Goal: Task Accomplishment & Management: Manage account settings

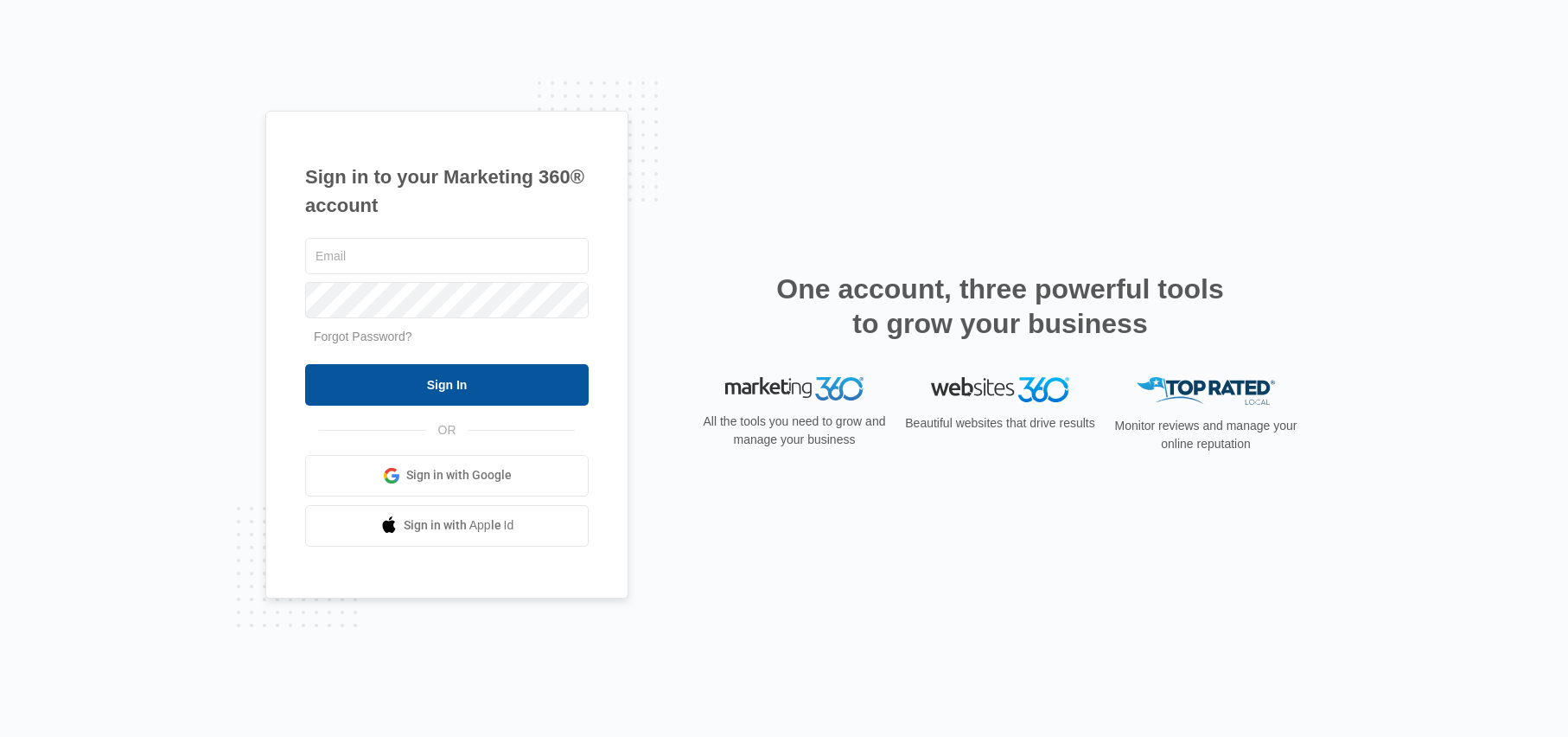
type input "kyle.knoop@madwire.com"
click at [450, 372] on input "Sign In" at bounding box center [446, 384] width 284 height 42
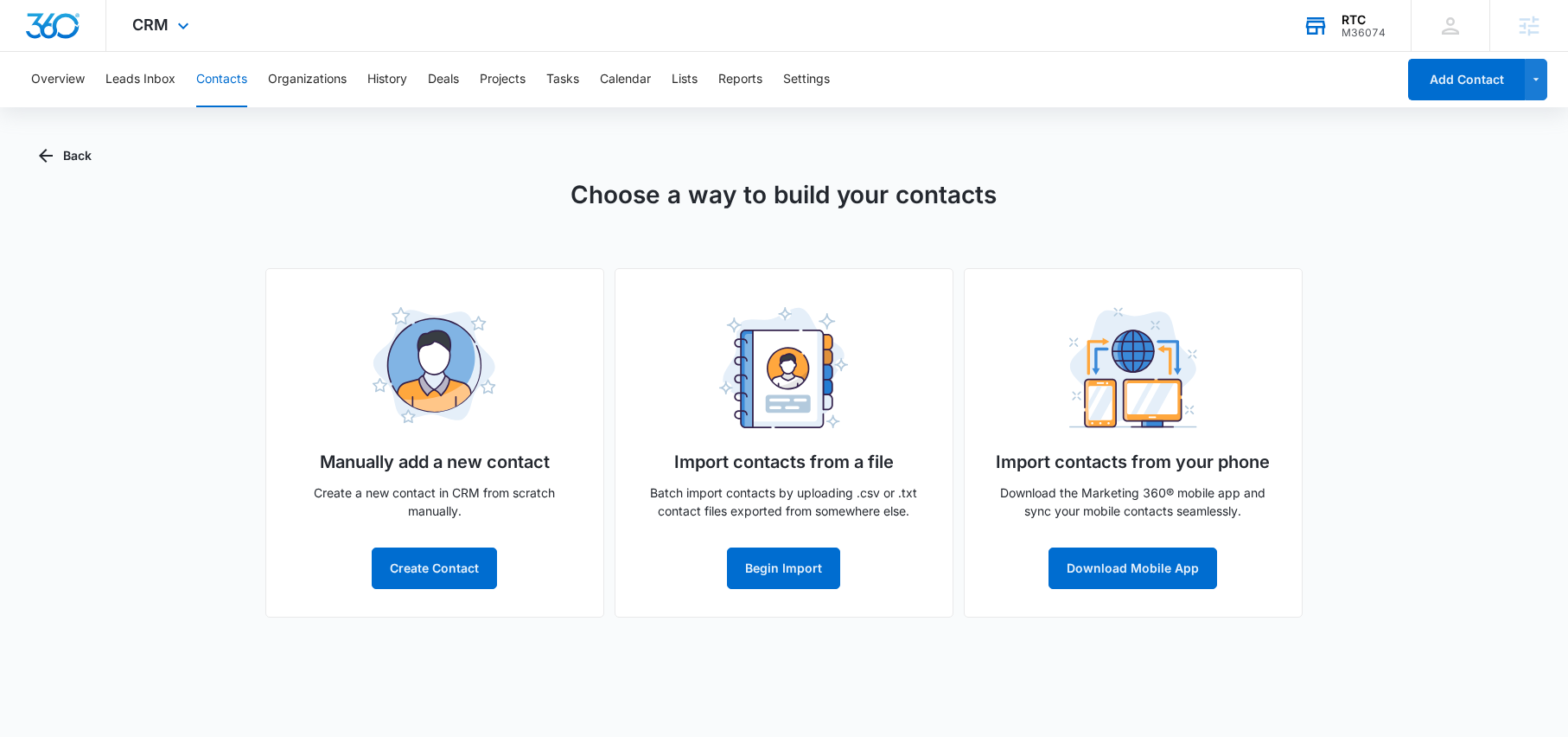
click at [1349, 18] on div "RTC" at bounding box center [1362, 19] width 44 height 14
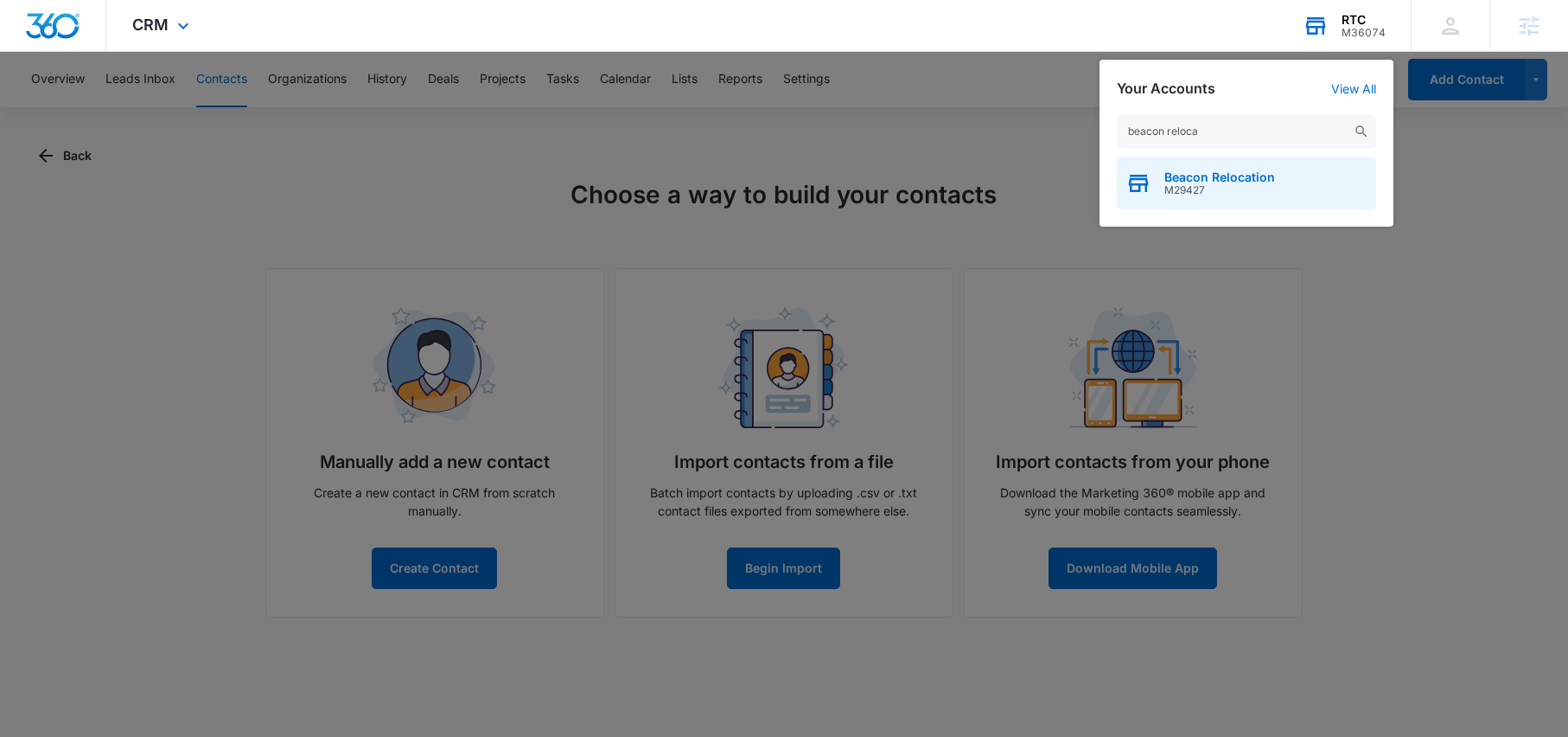
type input "beacon reloca"
click at [1189, 180] on span "Beacon Relocation" at bounding box center [1220, 177] width 111 height 14
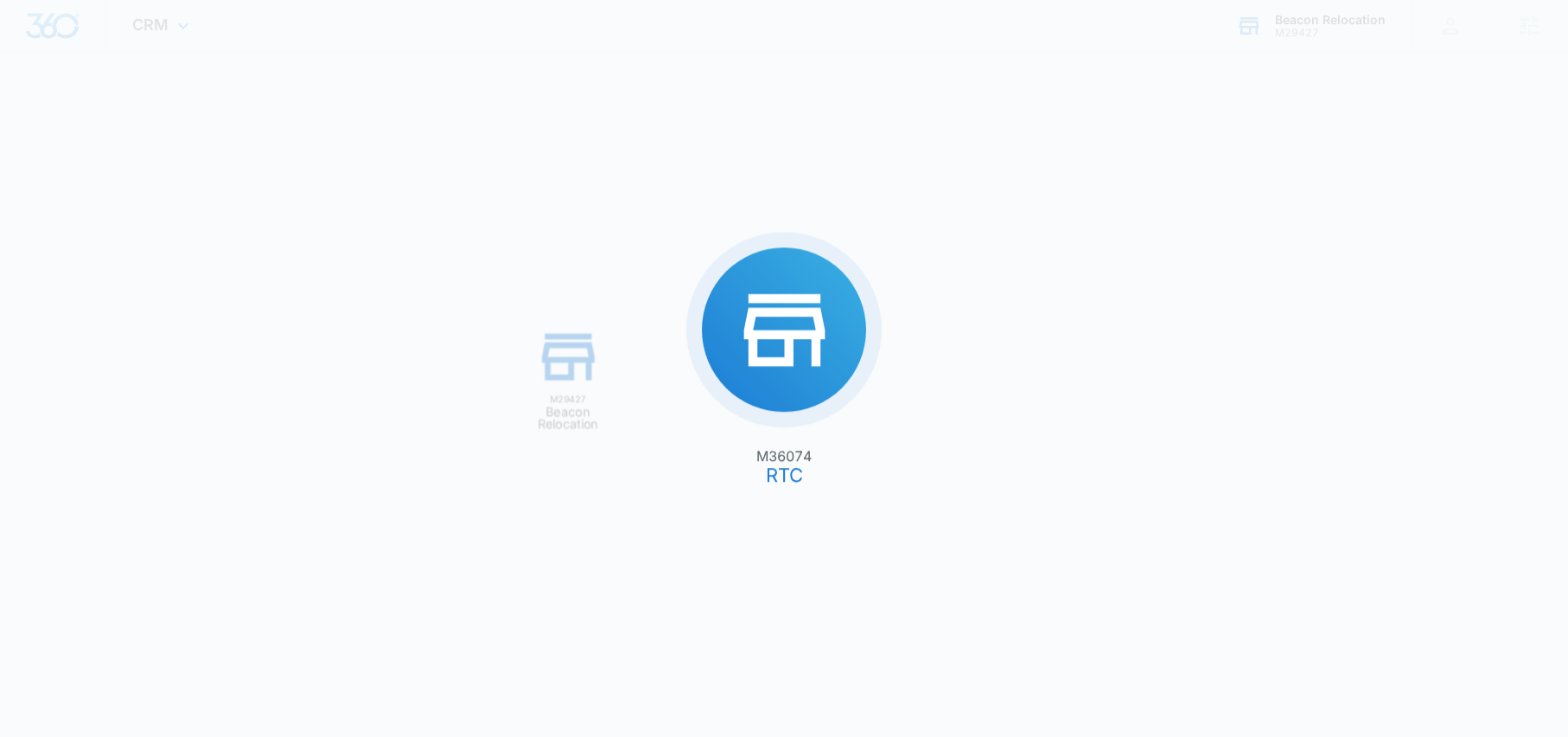
click at [1199, 186] on div "M36074 RTC M29427 Beacon Relocation" at bounding box center [784, 368] width 1568 height 737
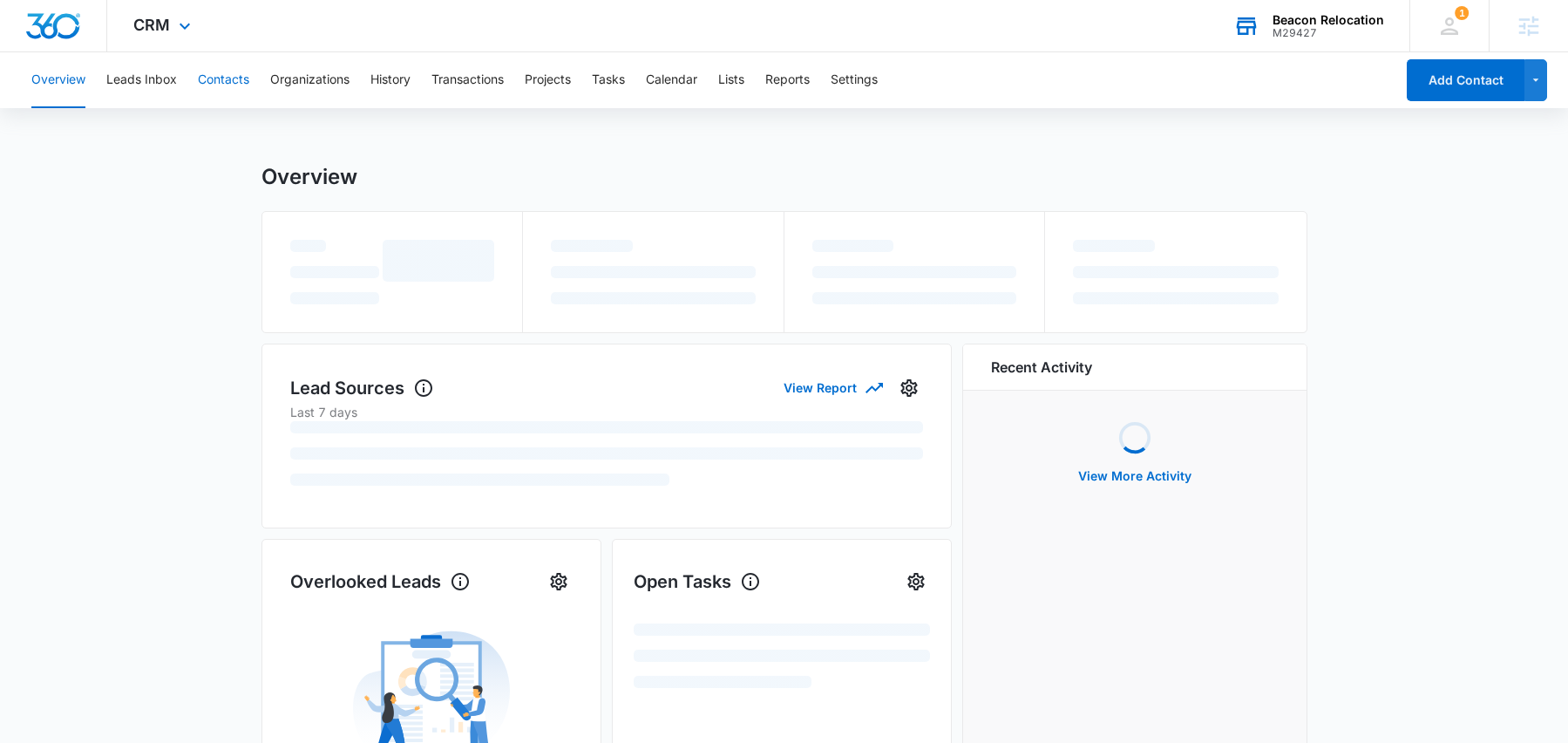
click at [227, 80] on button "Contacts" at bounding box center [223, 80] width 51 height 56
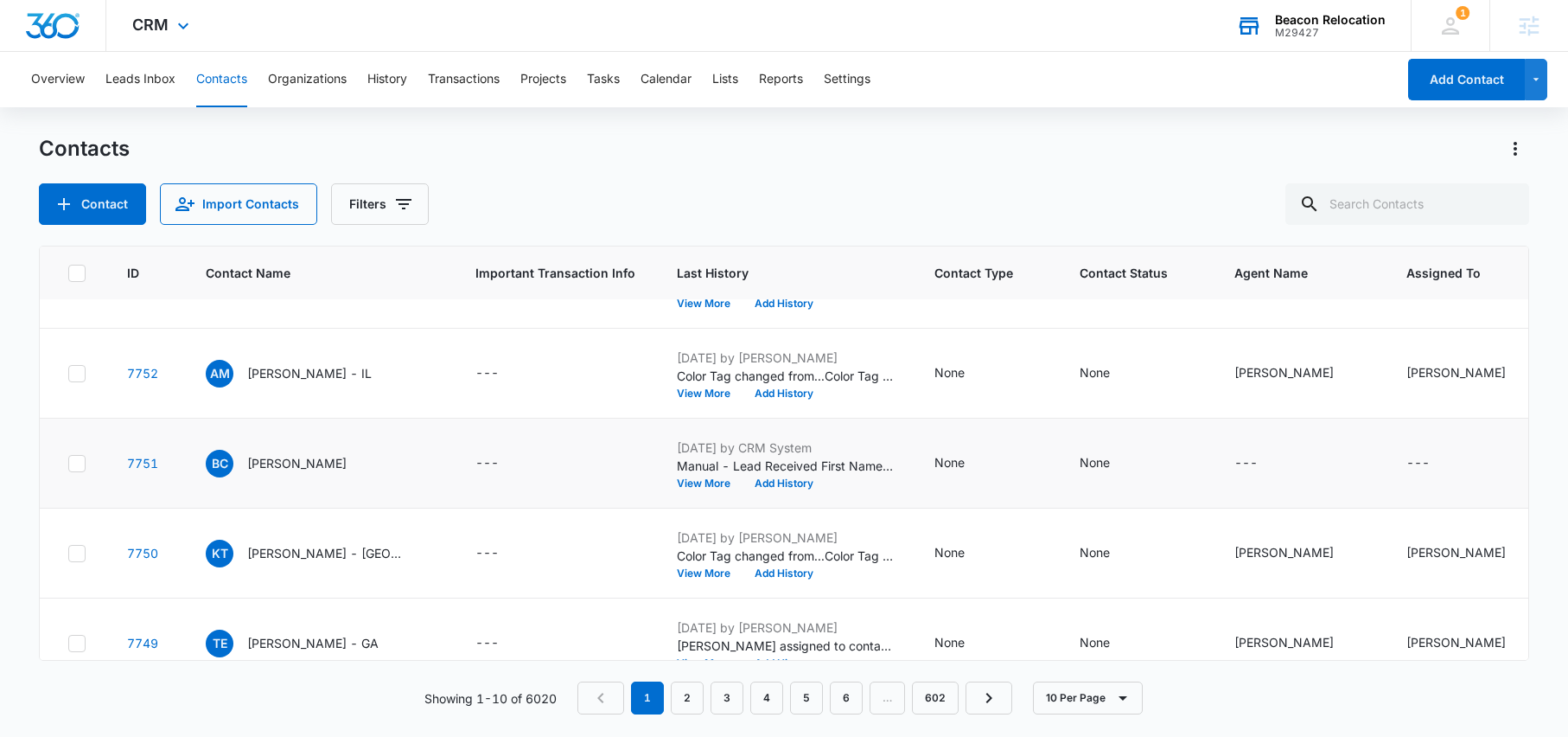
scroll to position [422, 0]
click at [260, 460] on p "[PERSON_NAME]" at bounding box center [297, 462] width 99 height 19
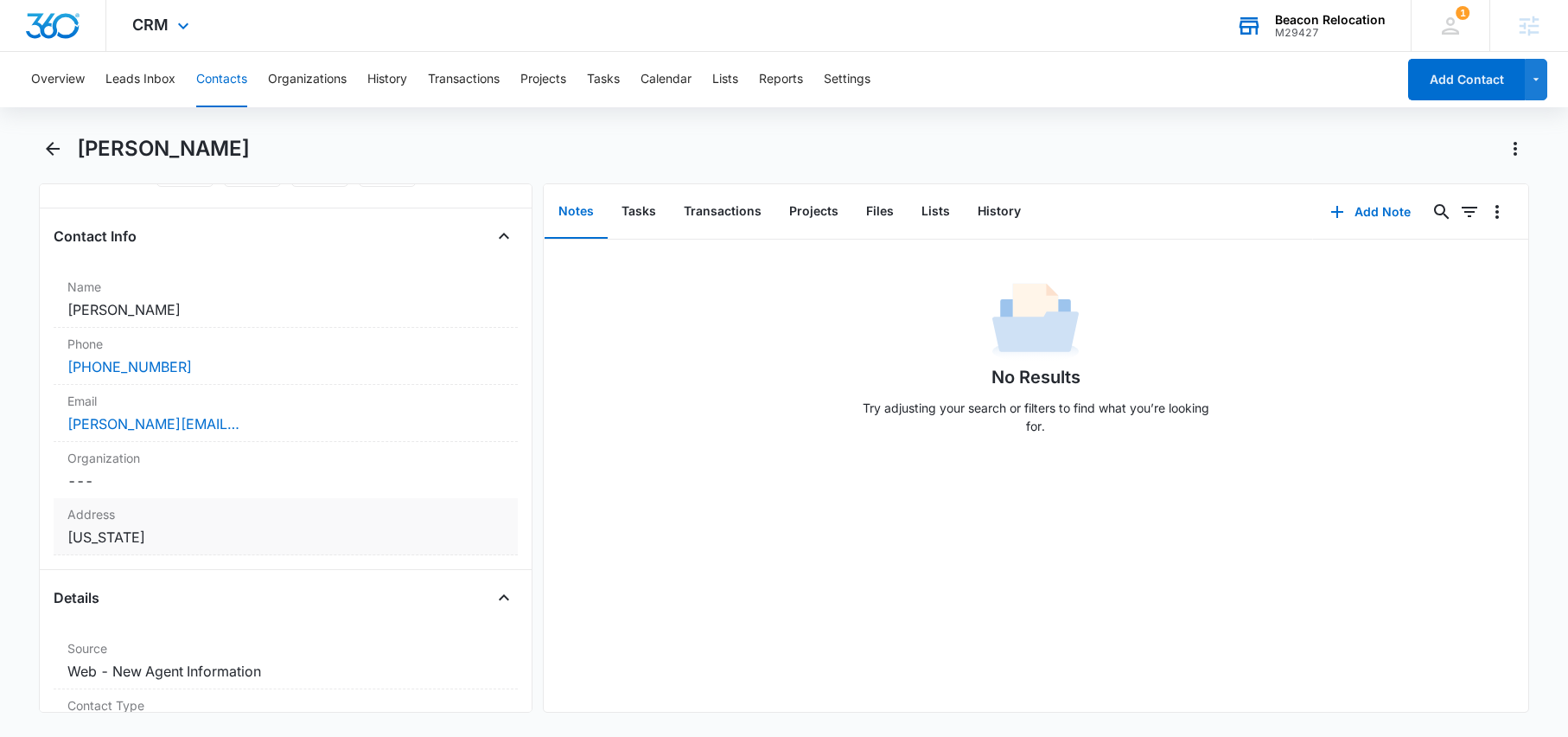
scroll to position [329, 0]
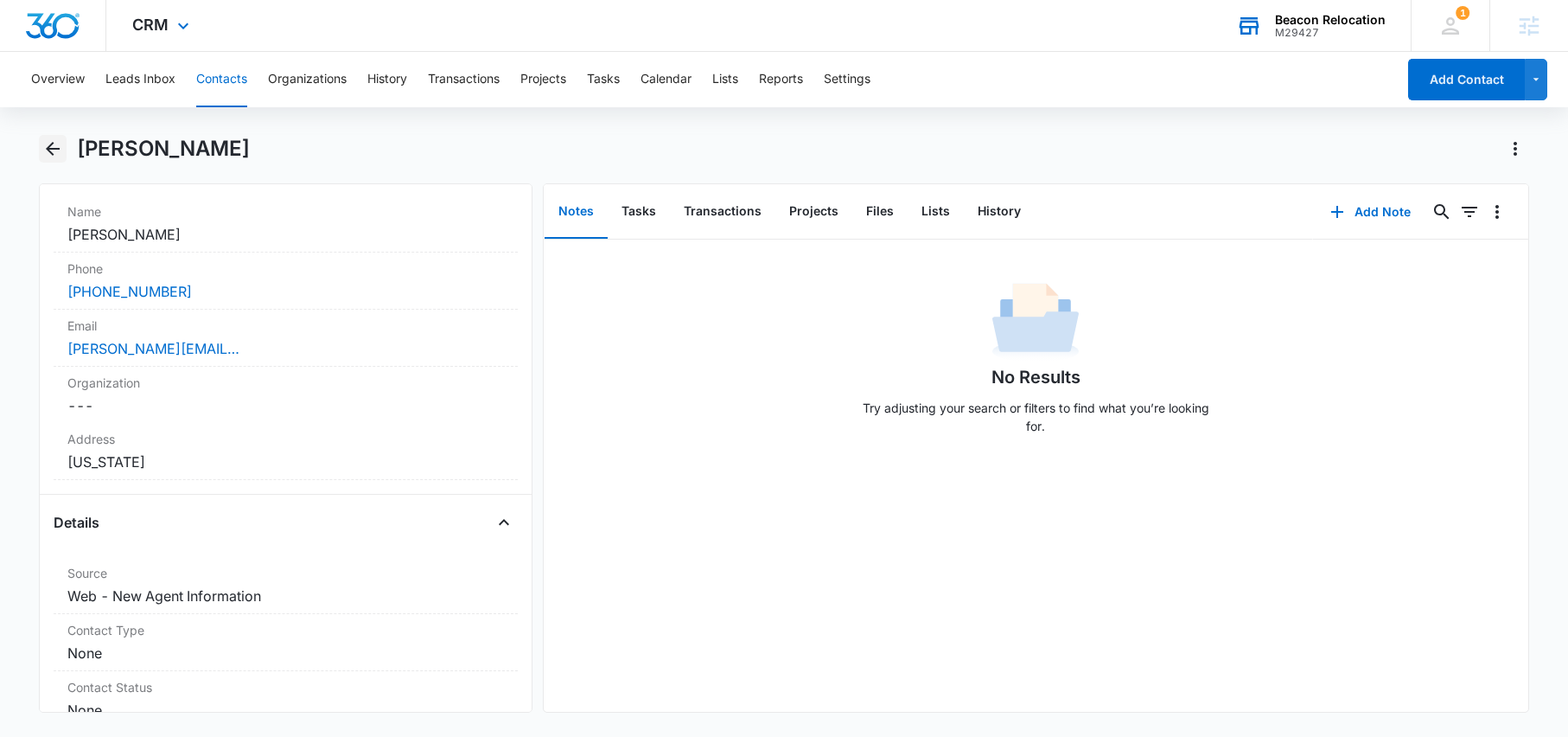
click at [48, 145] on icon "Back" at bounding box center [52, 148] width 20 height 20
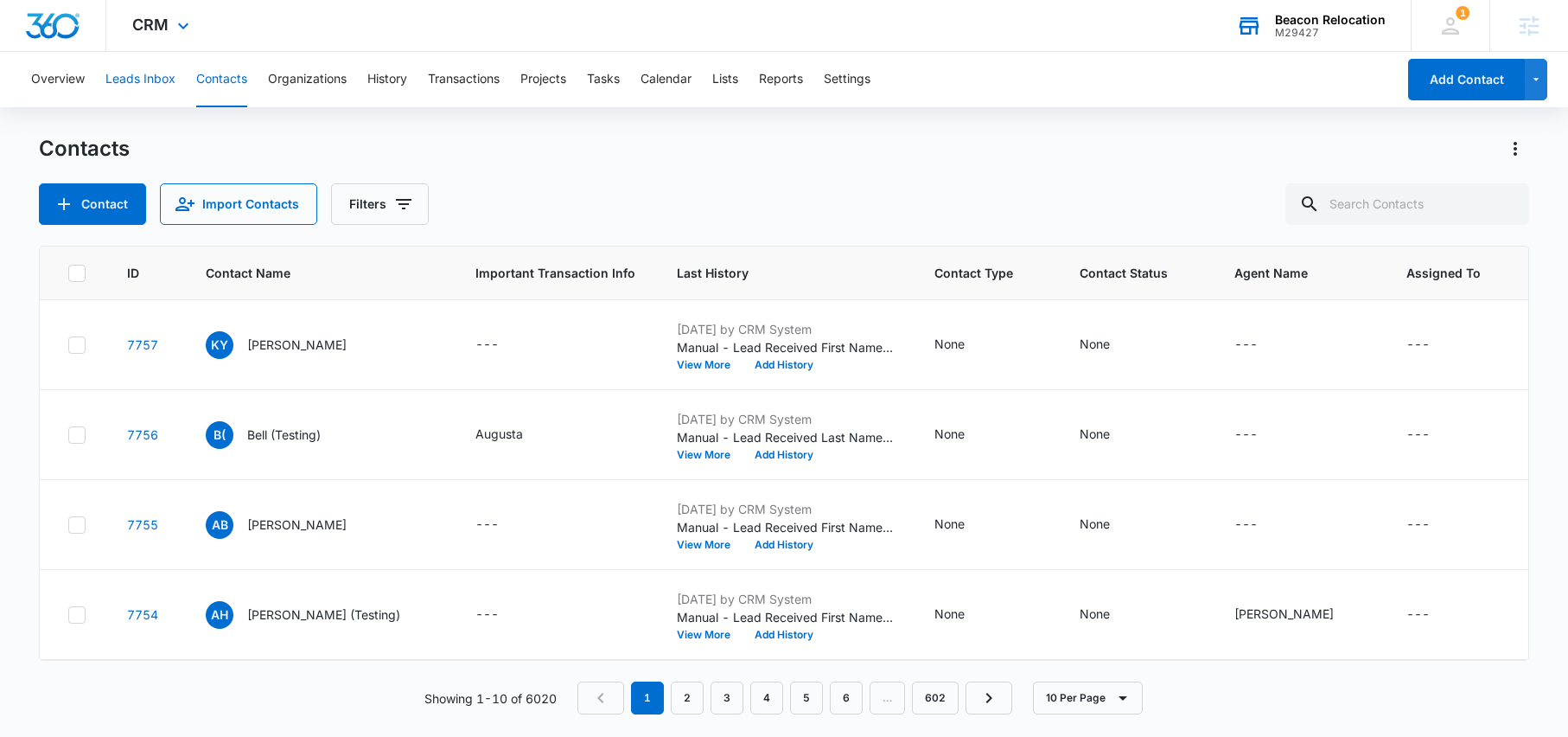
click at [141, 77] on button "Leads Inbox" at bounding box center [140, 79] width 70 height 56
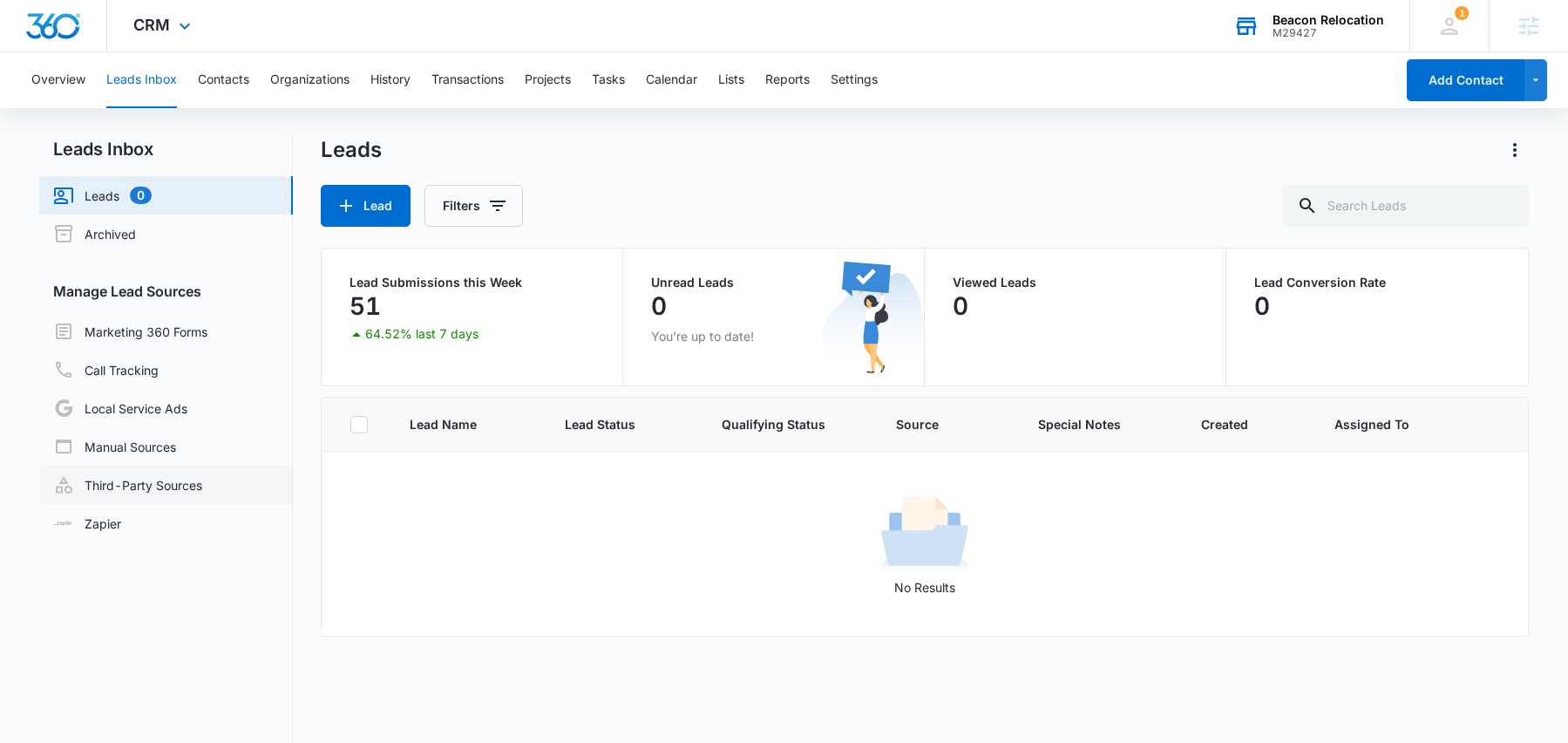
click at [140, 486] on link "Third-Party Sources" at bounding box center [128, 484] width 149 height 21
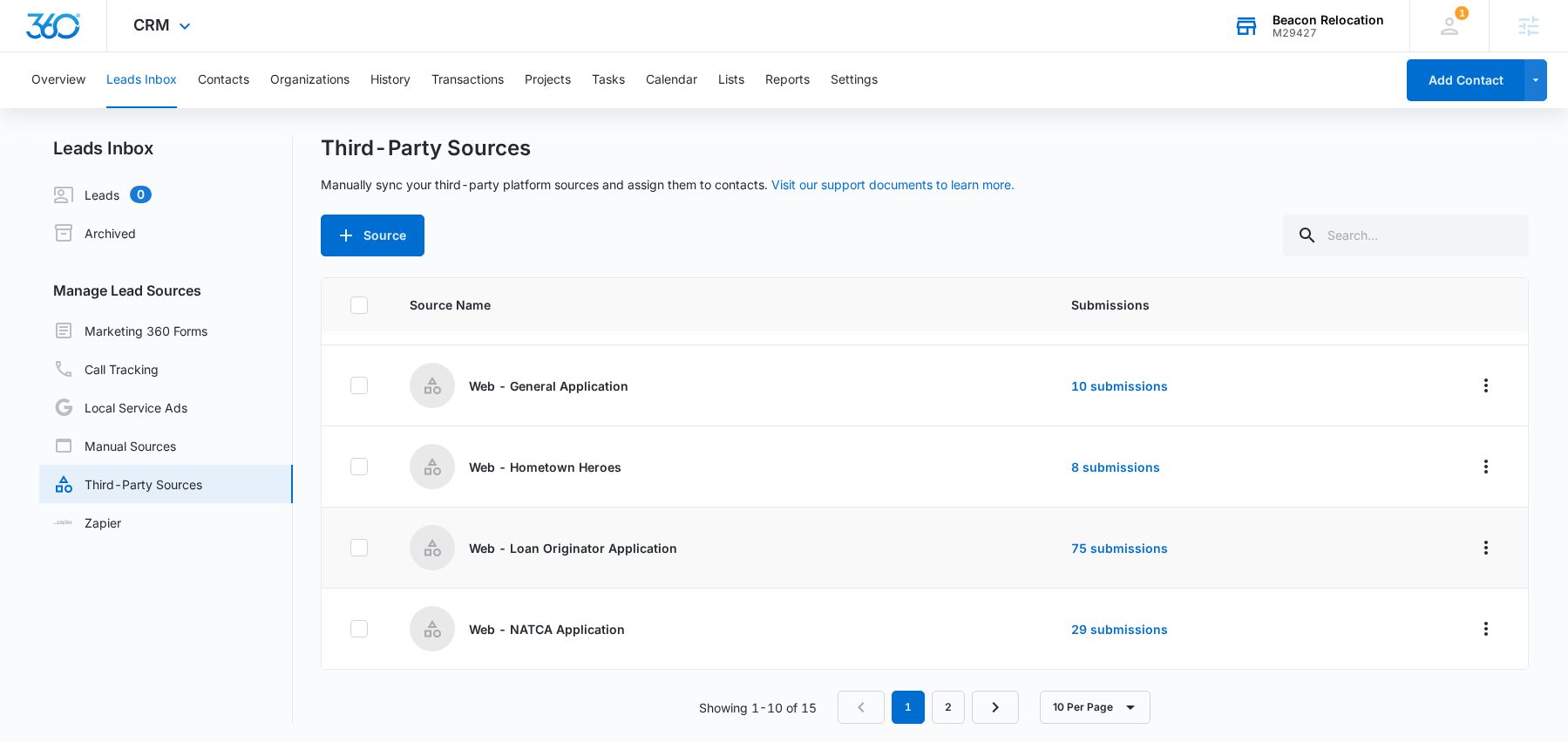
scroll to position [3, 0]
click at [955, 708] on link "2" at bounding box center [949, 706] width 33 height 33
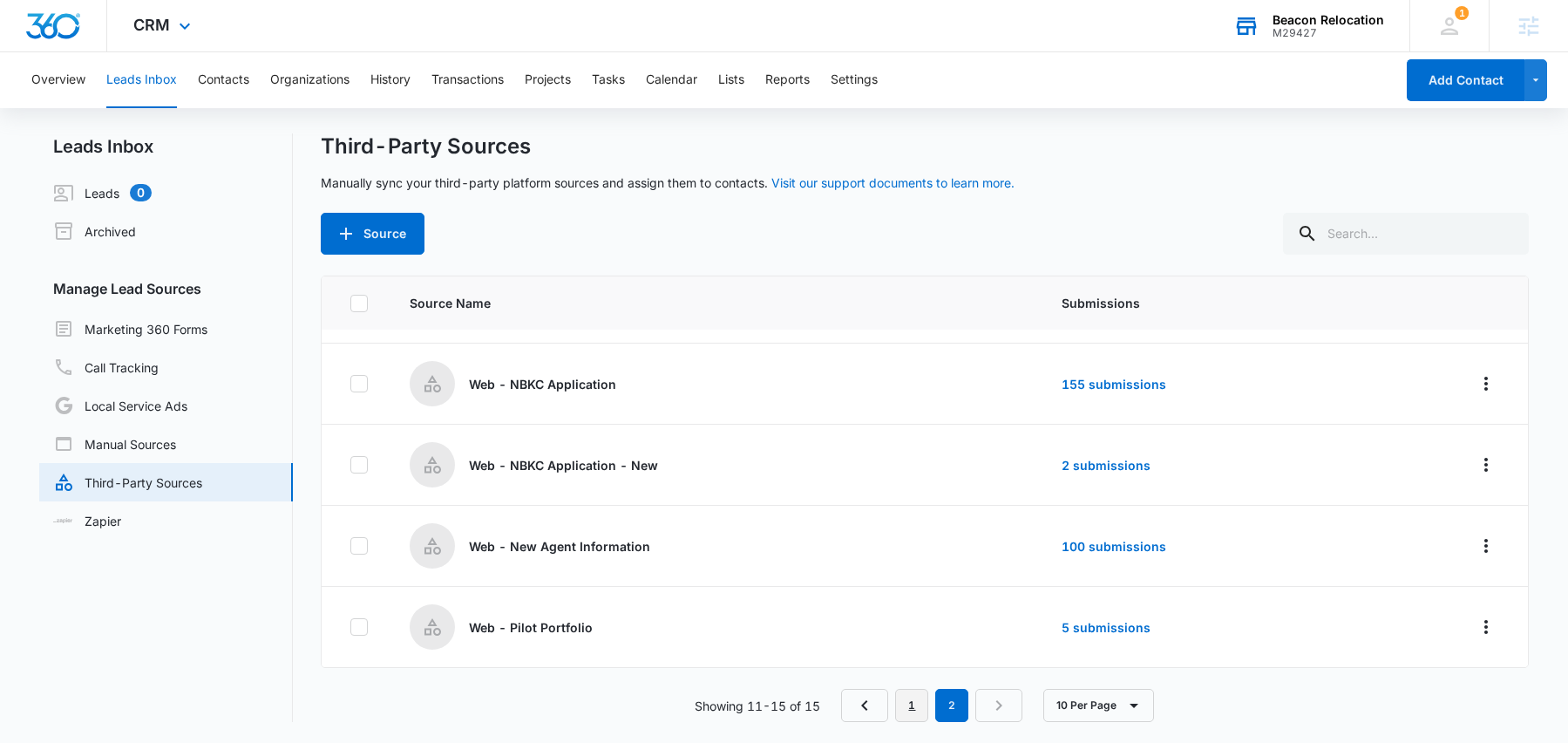
click at [901, 714] on link "1" at bounding box center [912, 706] width 33 height 33
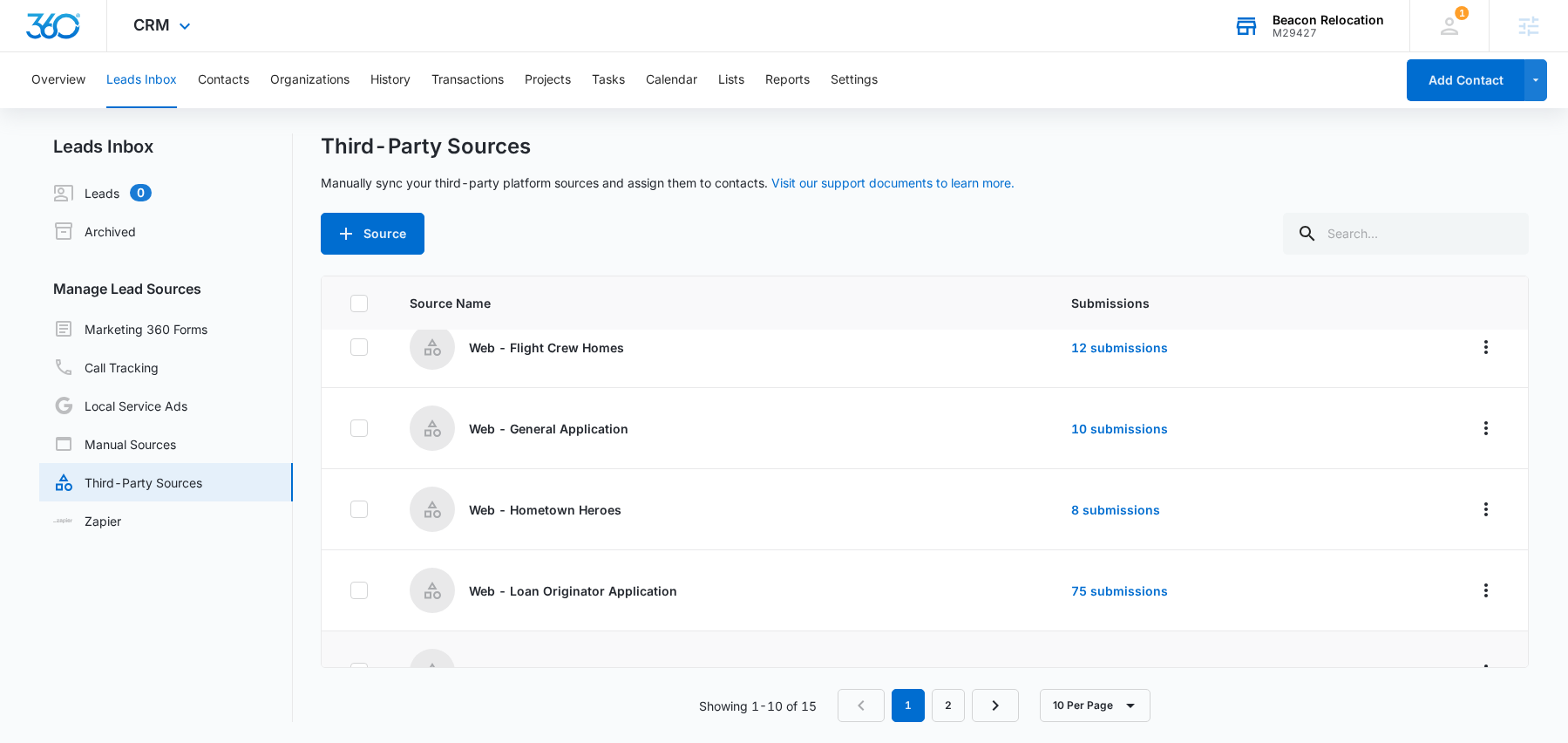
scroll to position [474, 0]
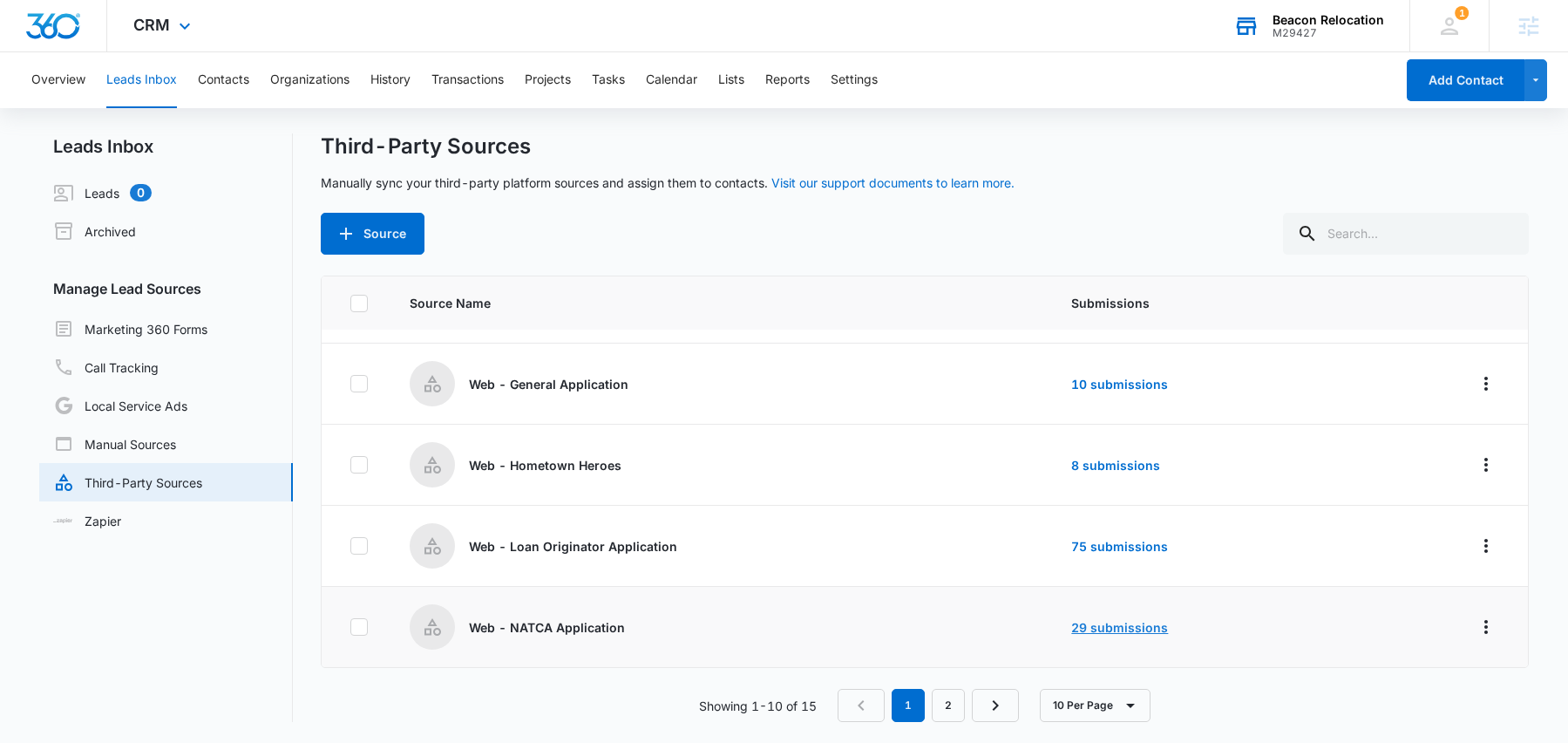
click at [1072, 626] on link "29 submissions" at bounding box center [1120, 627] width 96 height 15
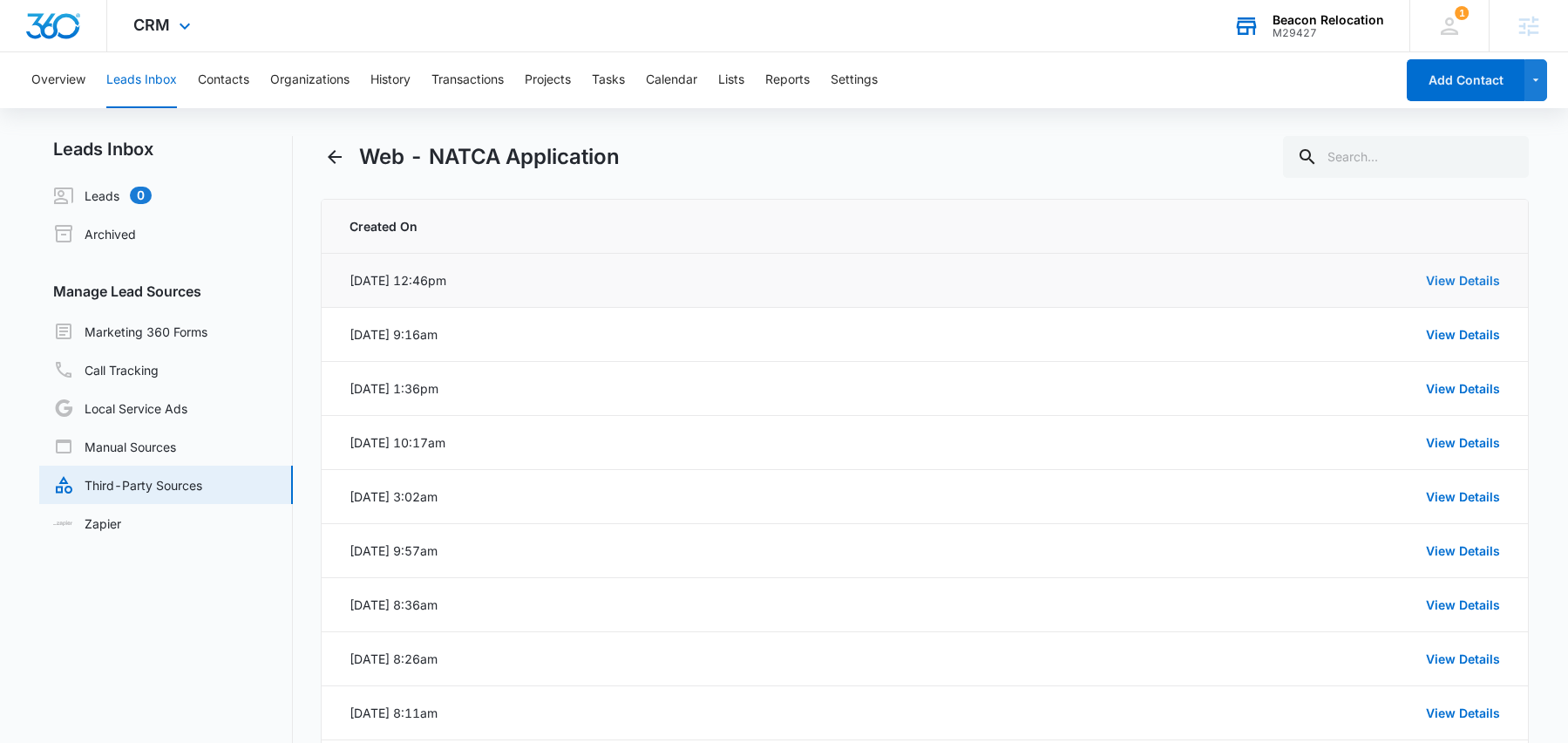
click at [1463, 274] on link "View Details" at bounding box center [1463, 280] width 74 height 15
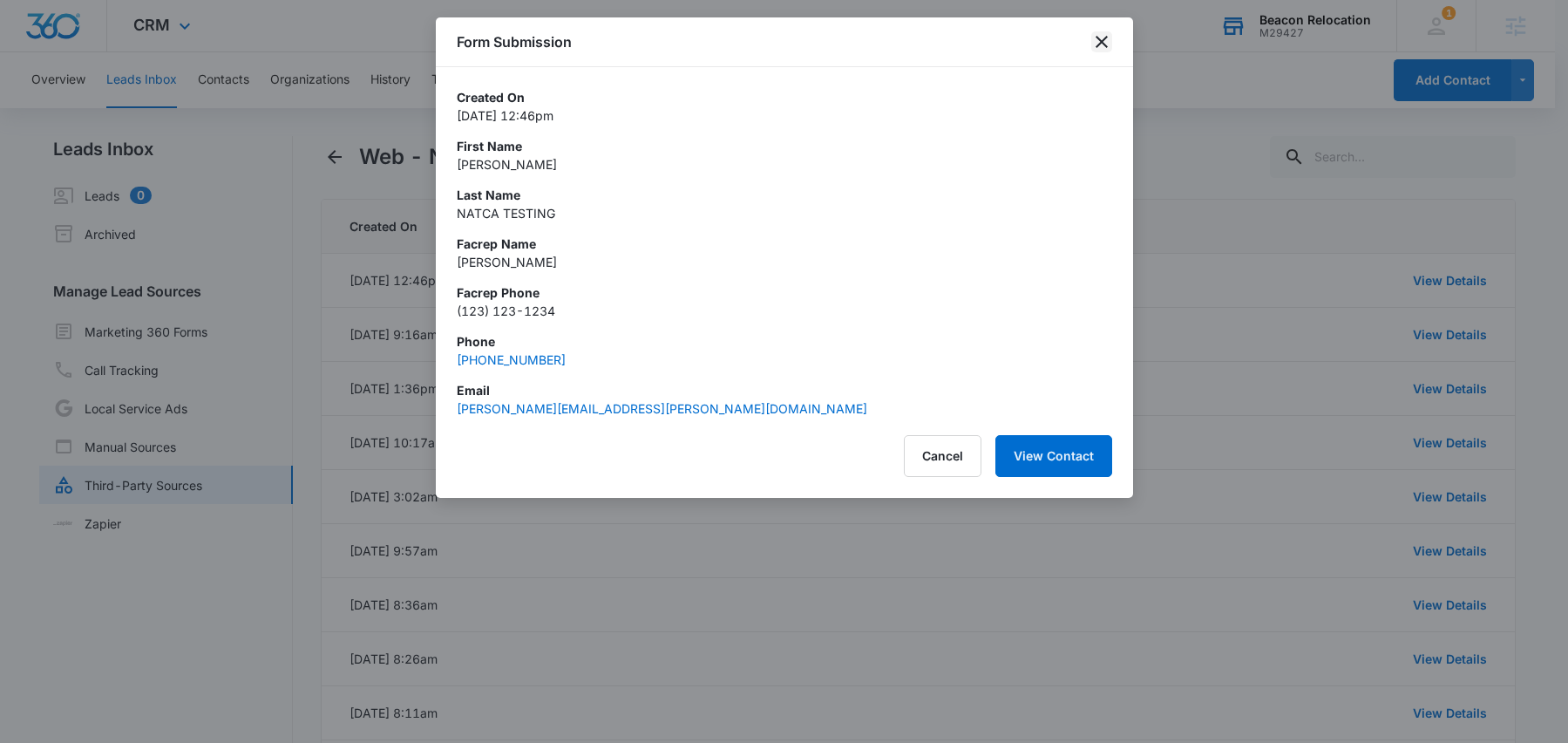
drag, startPoint x: 1107, startPoint y: 44, endPoint x: 1092, endPoint y: 53, distance: 17.5
click at [1107, 44] on icon "close" at bounding box center [1101, 41] width 21 height 21
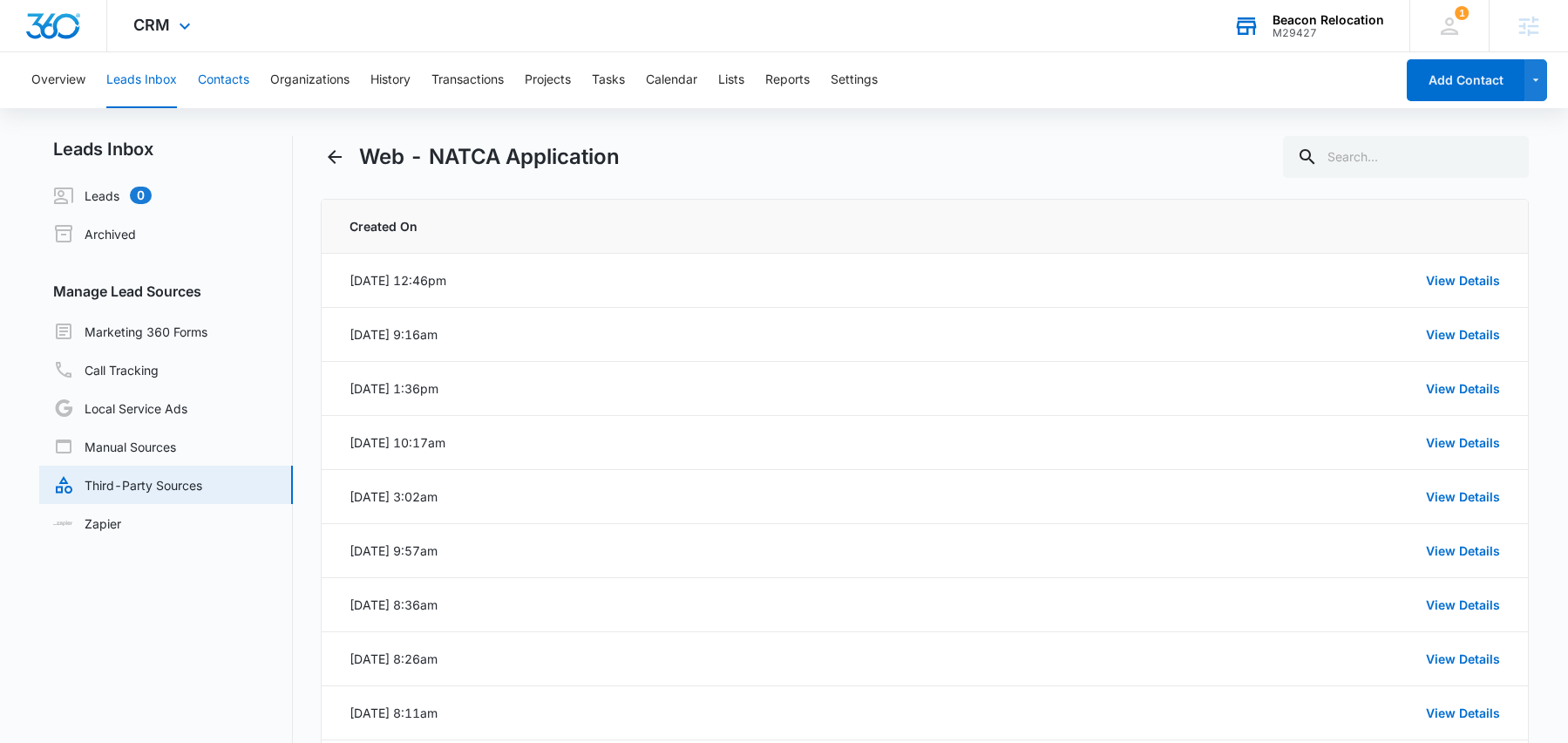
click at [239, 77] on button "Contacts" at bounding box center [223, 80] width 51 height 56
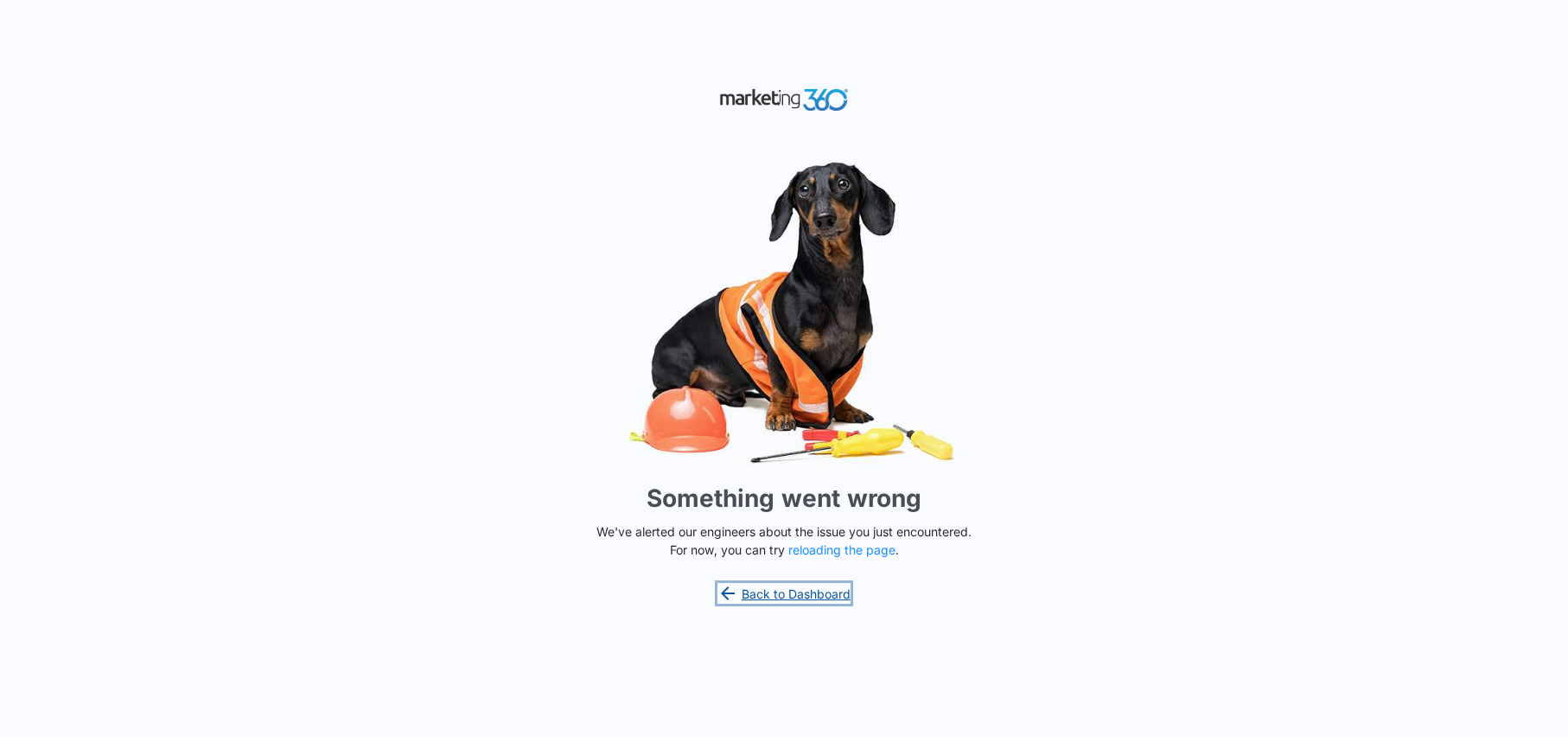
click at [791, 601] on link "Back to Dashboard" at bounding box center [784, 593] width 134 height 20
click at [854, 556] on p "We've alerted our engineers about the issue you just encountered. For now, you …" at bounding box center [784, 540] width 389 height 36
click at [852, 554] on button "reloading the page" at bounding box center [842, 550] width 107 height 14
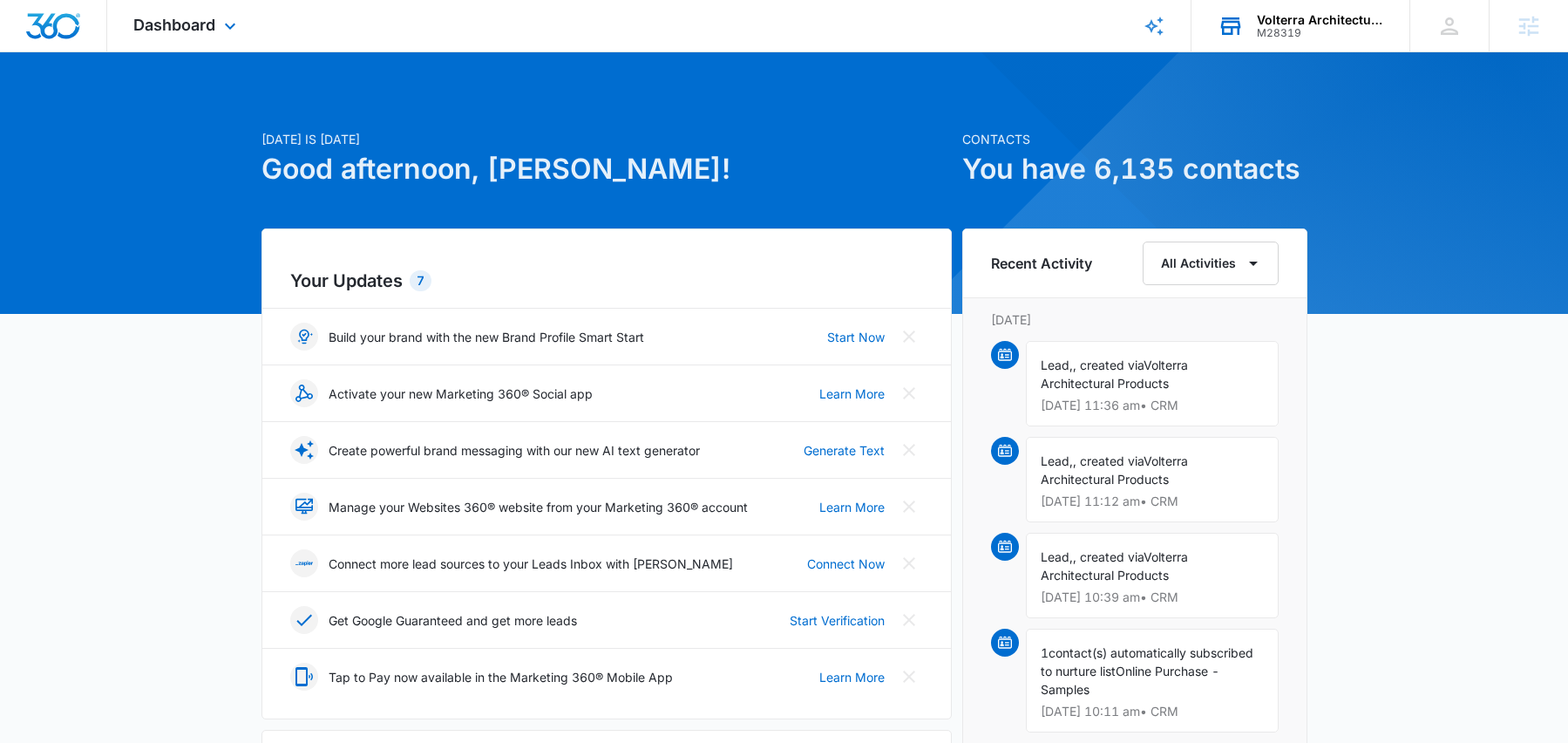
click at [1278, 19] on div "Volterra Architectural Products" at bounding box center [1320, 20] width 127 height 14
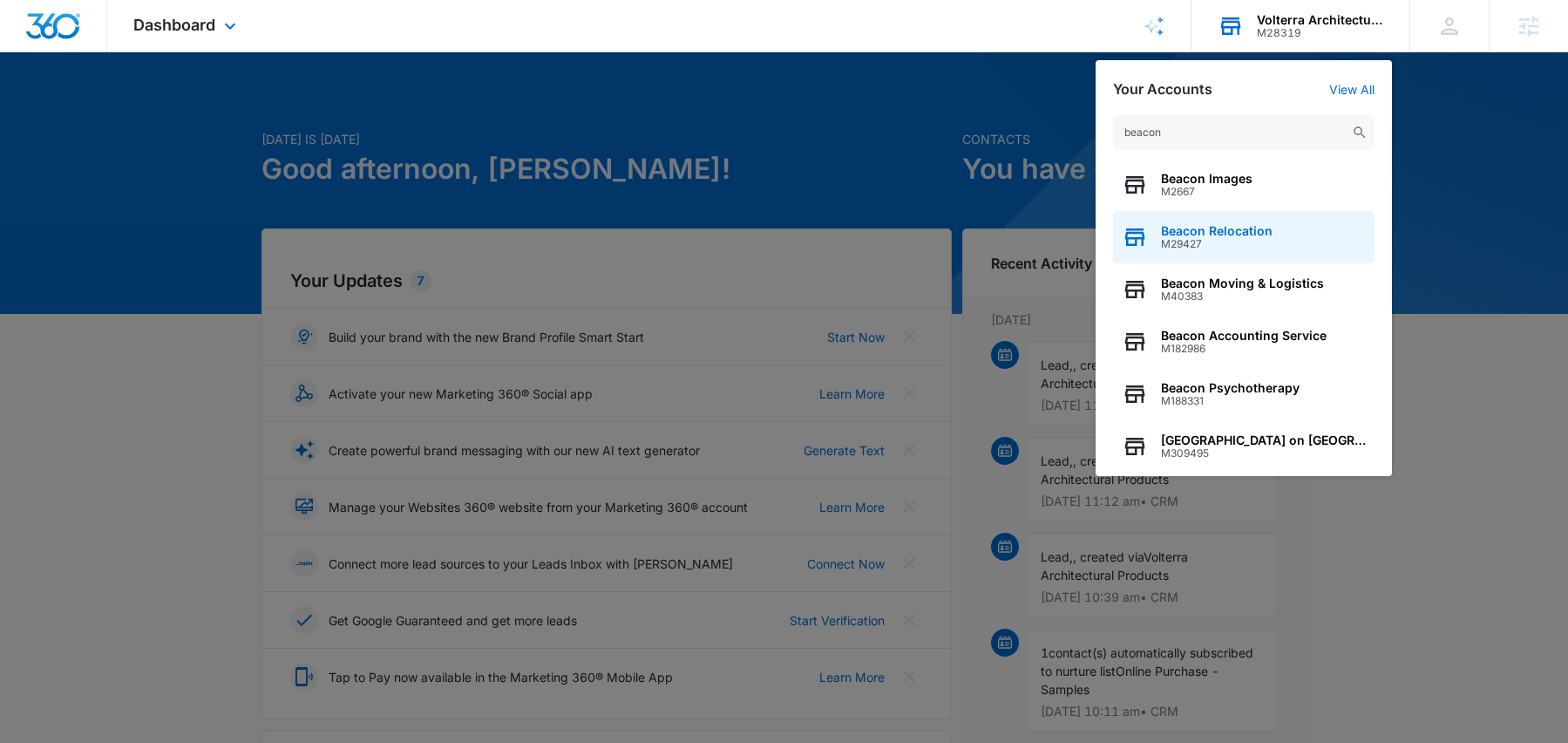
type input "beacon"
click at [1257, 221] on div "Beacon Relocation M29427" at bounding box center [1245, 237] width 261 height 52
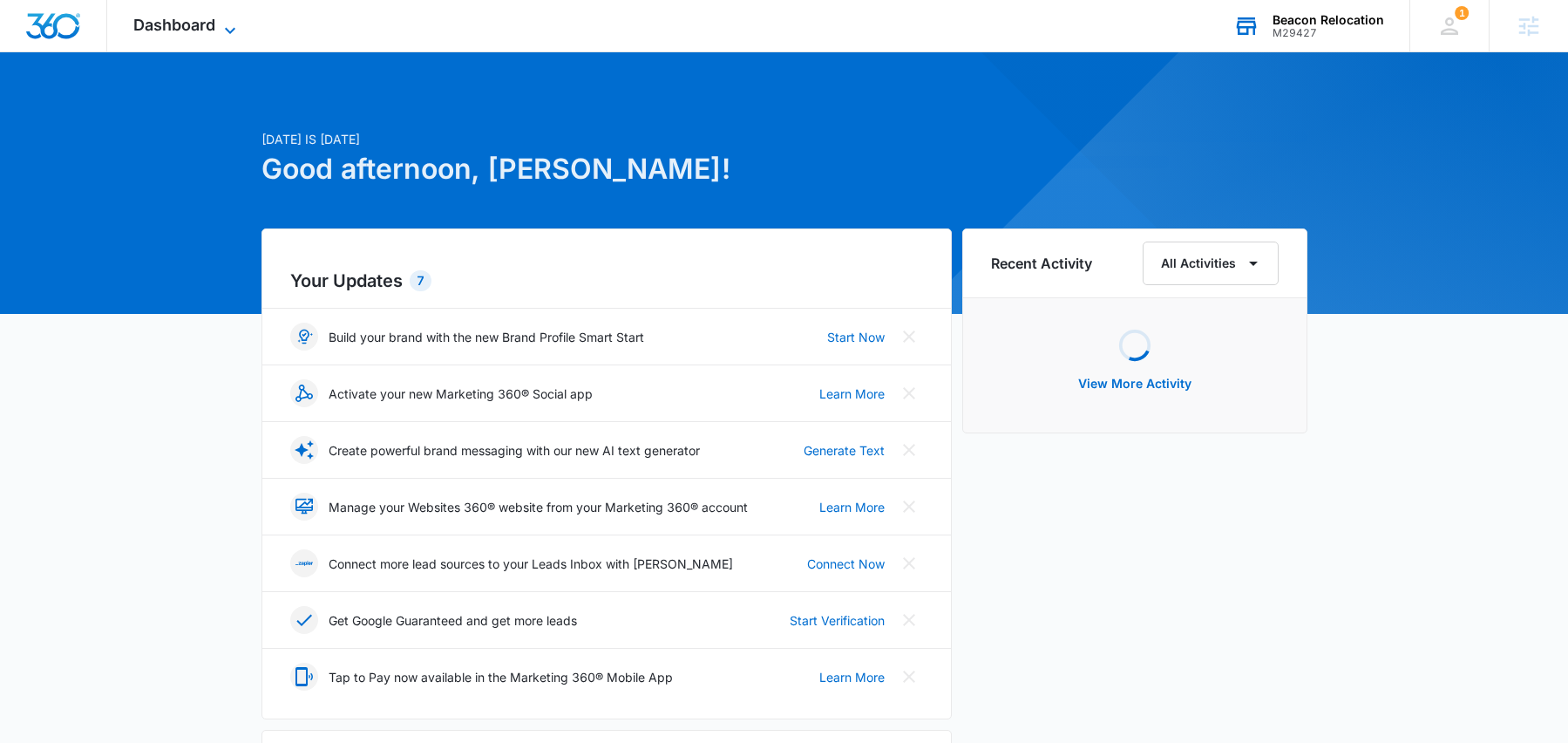
click at [204, 23] on span "Dashboard" at bounding box center [174, 25] width 82 height 19
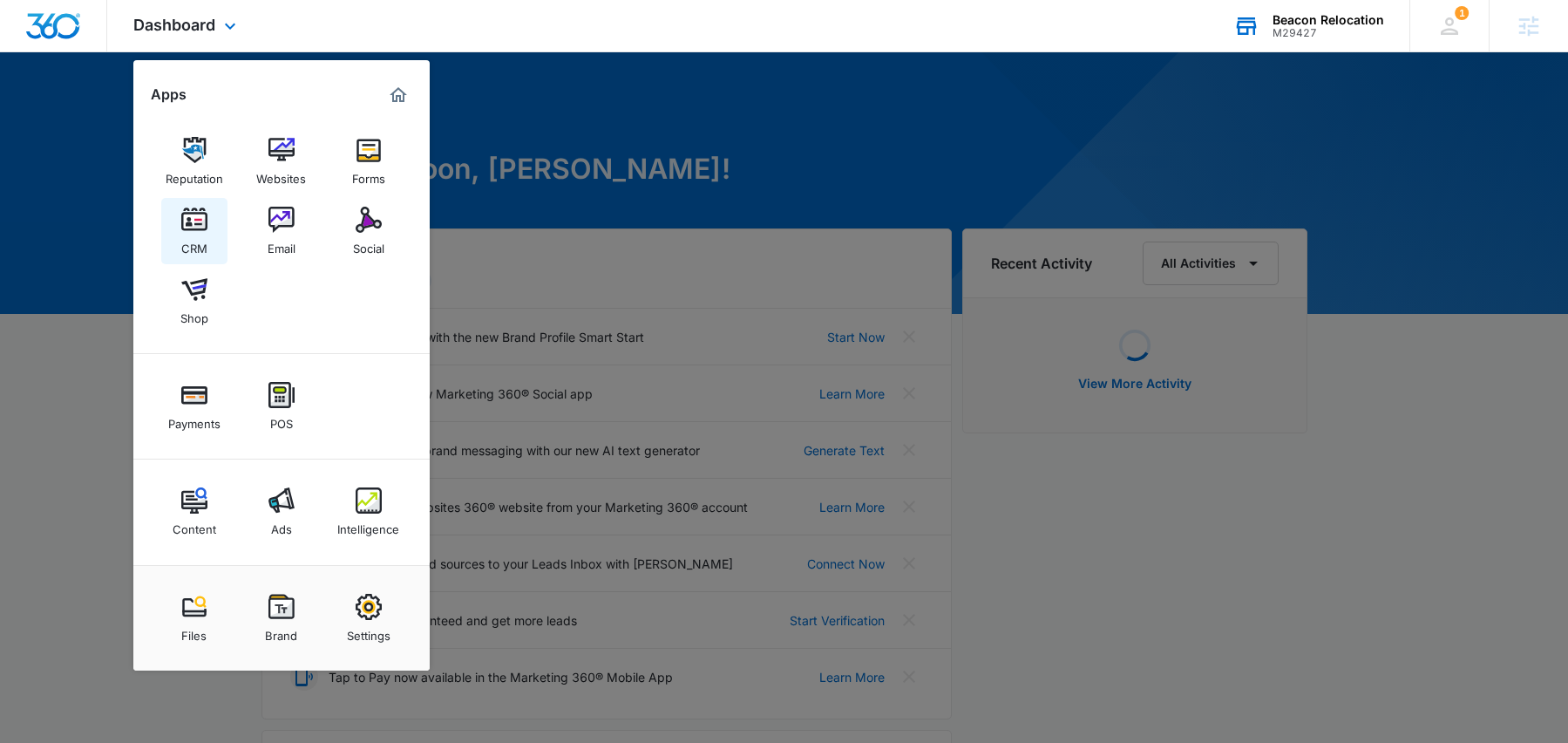
click at [203, 231] on img at bounding box center [194, 219] width 27 height 27
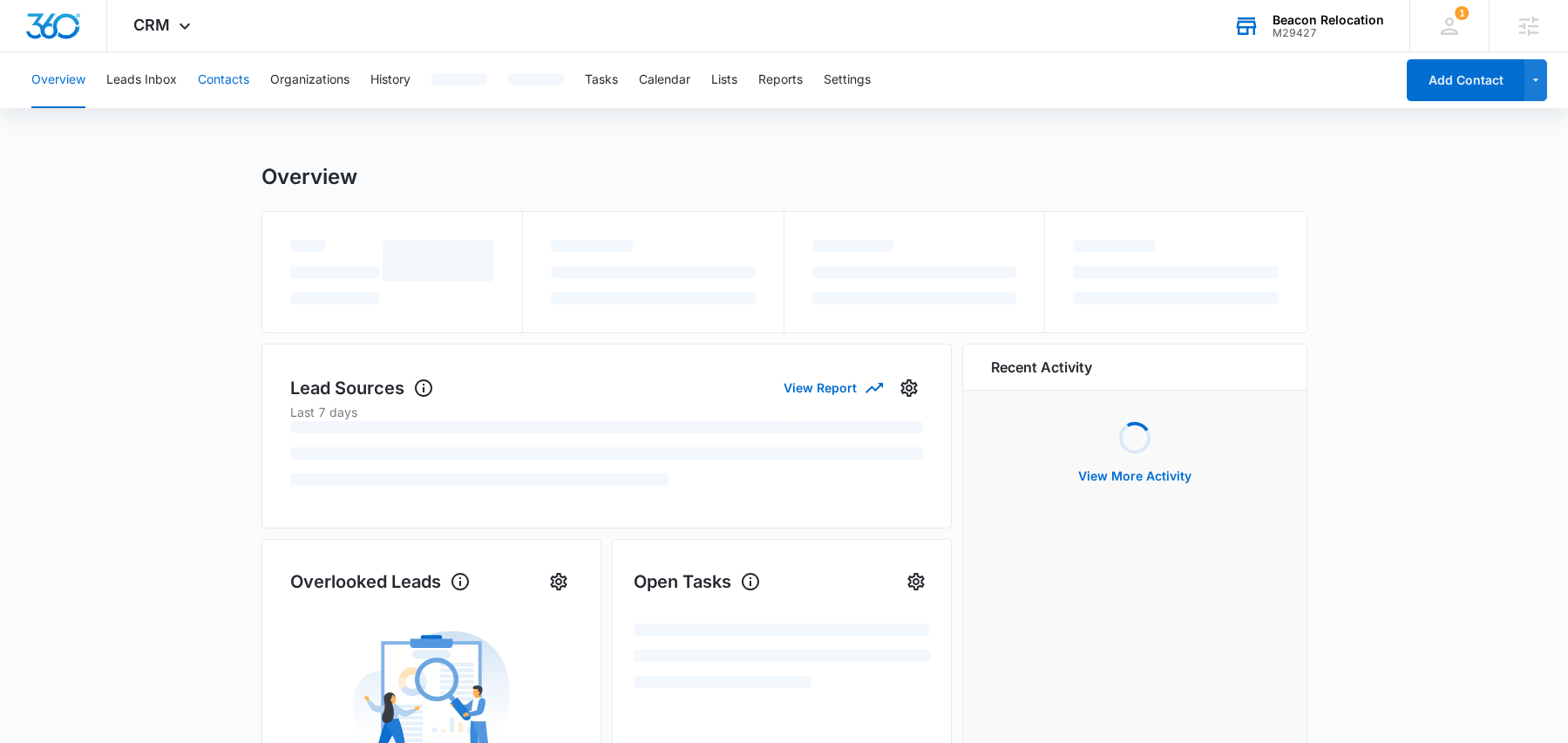
click at [204, 80] on button "Contacts" at bounding box center [223, 80] width 51 height 56
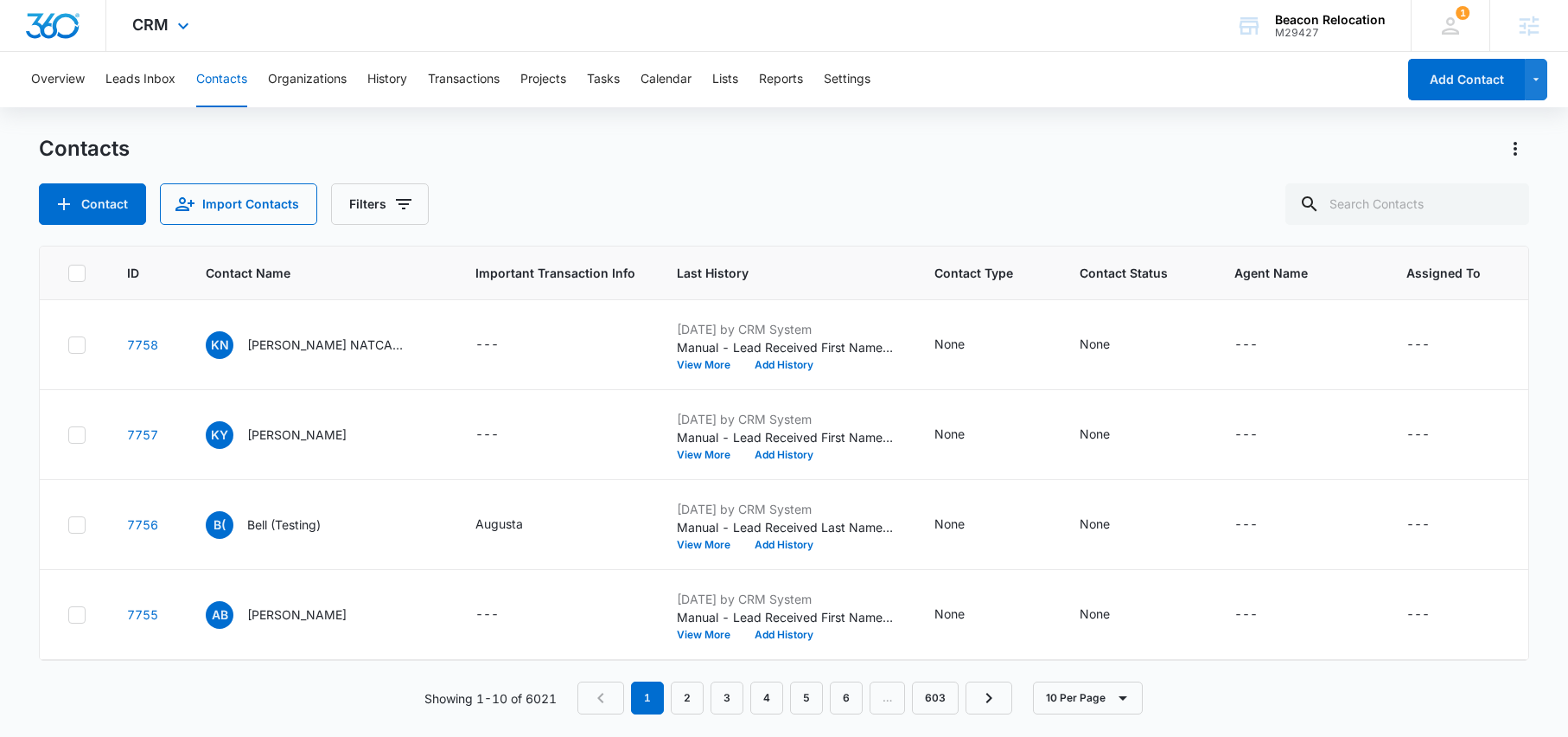
click at [172, 16] on div "CRM Apps Reputation Websites Forms CRM Email Social Shop Payments POS Content A…" at bounding box center [163, 25] width 113 height 51
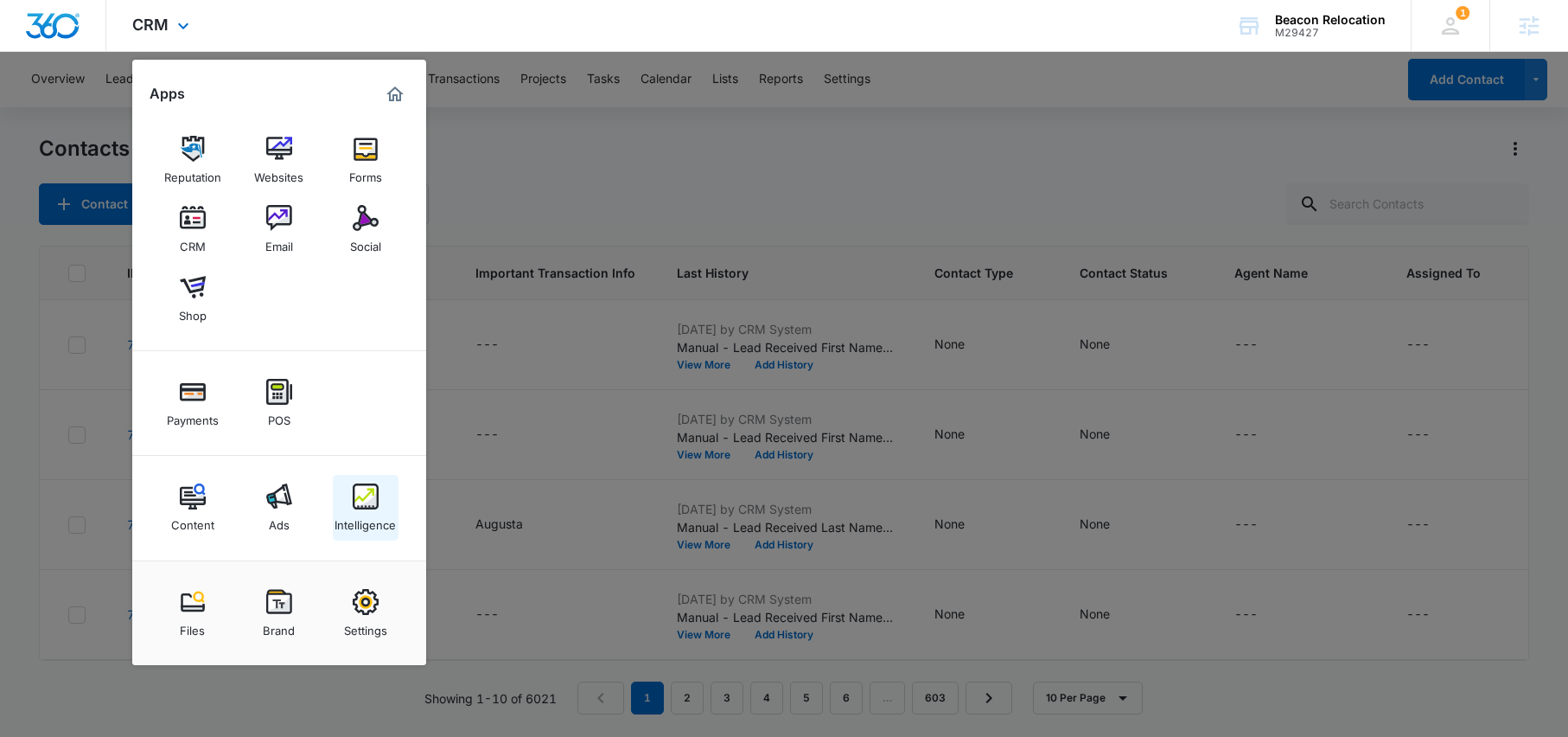
click at [373, 491] on img at bounding box center [365, 496] width 26 height 26
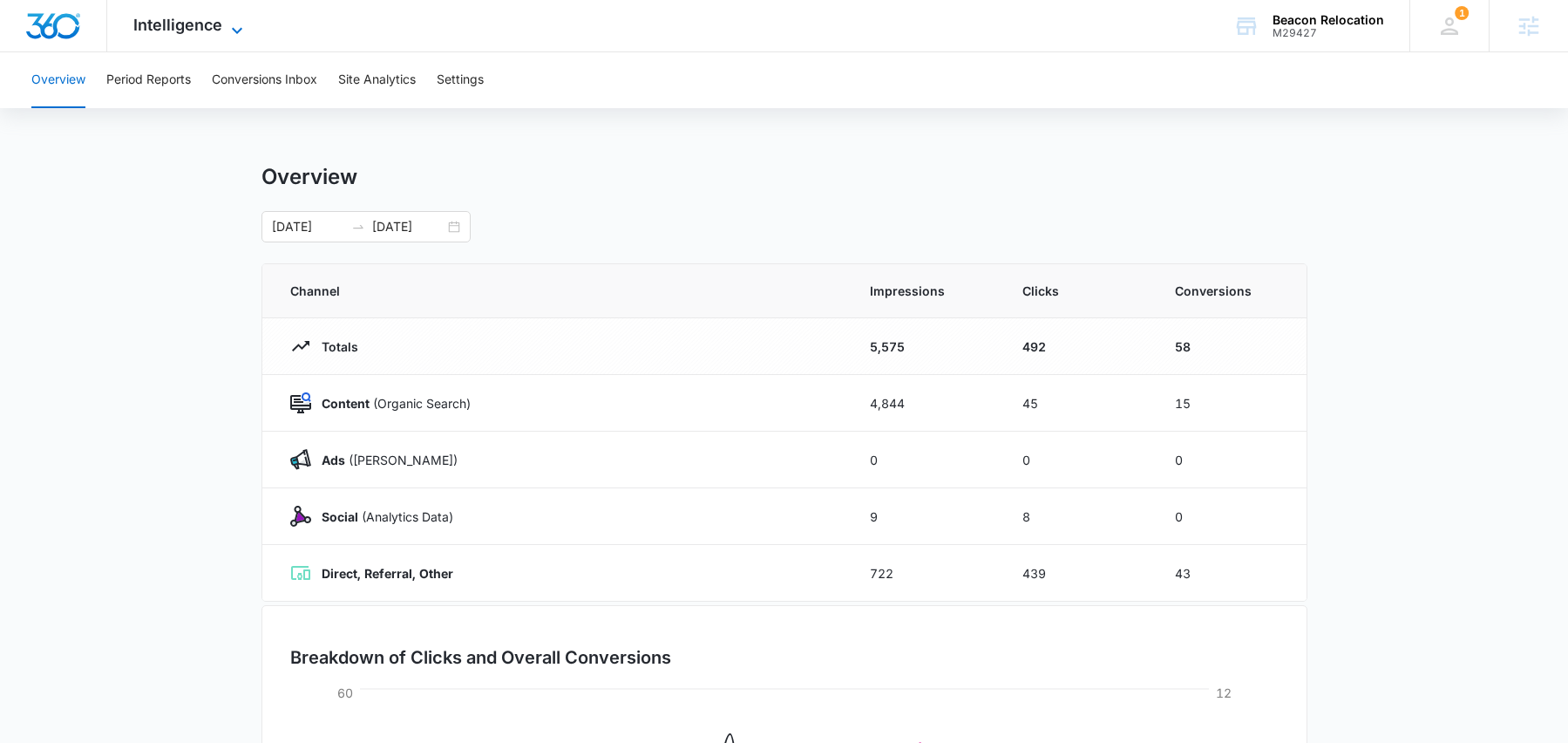
click at [212, 31] on span "Intelligence" at bounding box center [178, 25] width 88 height 19
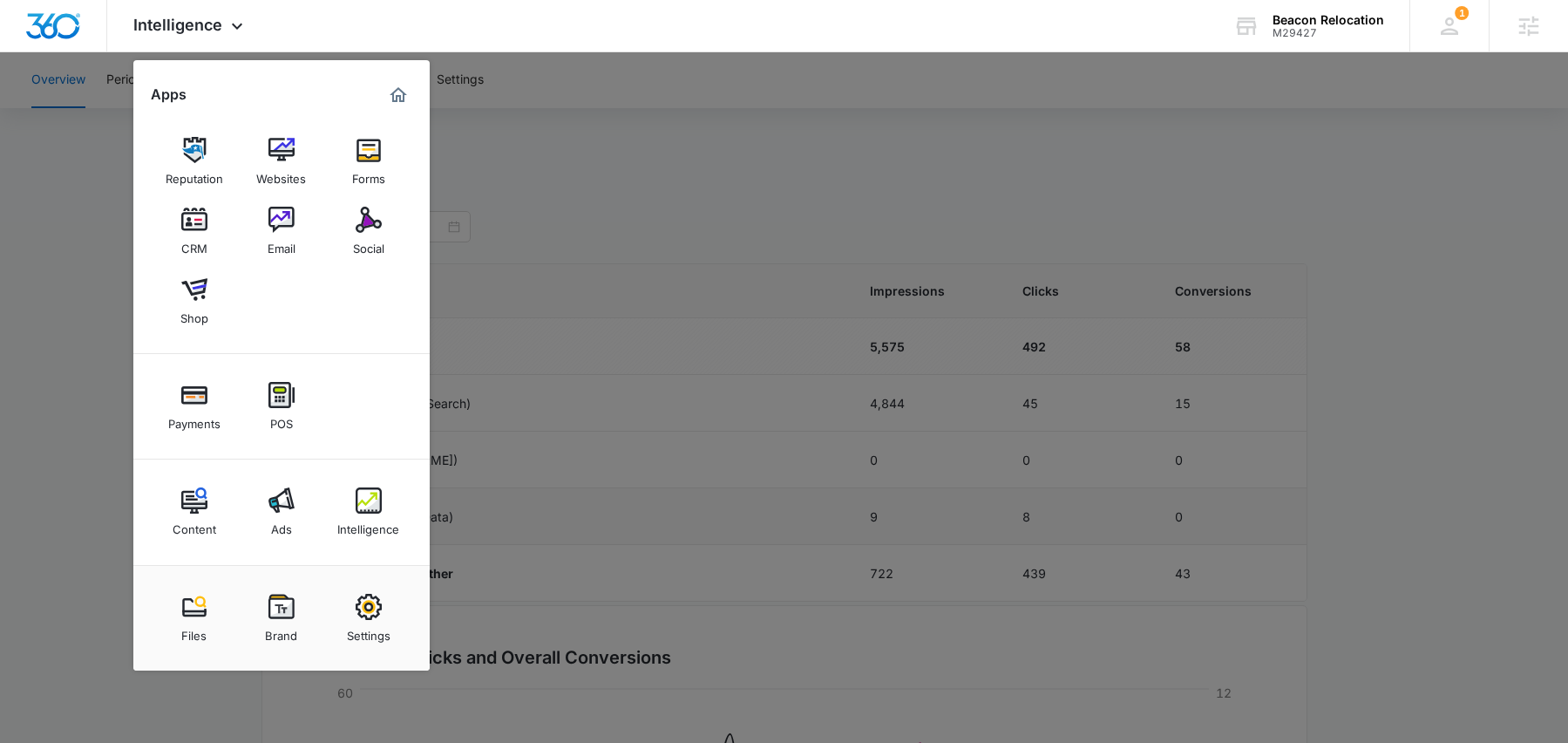
click at [367, 498] on img at bounding box center [369, 500] width 27 height 27
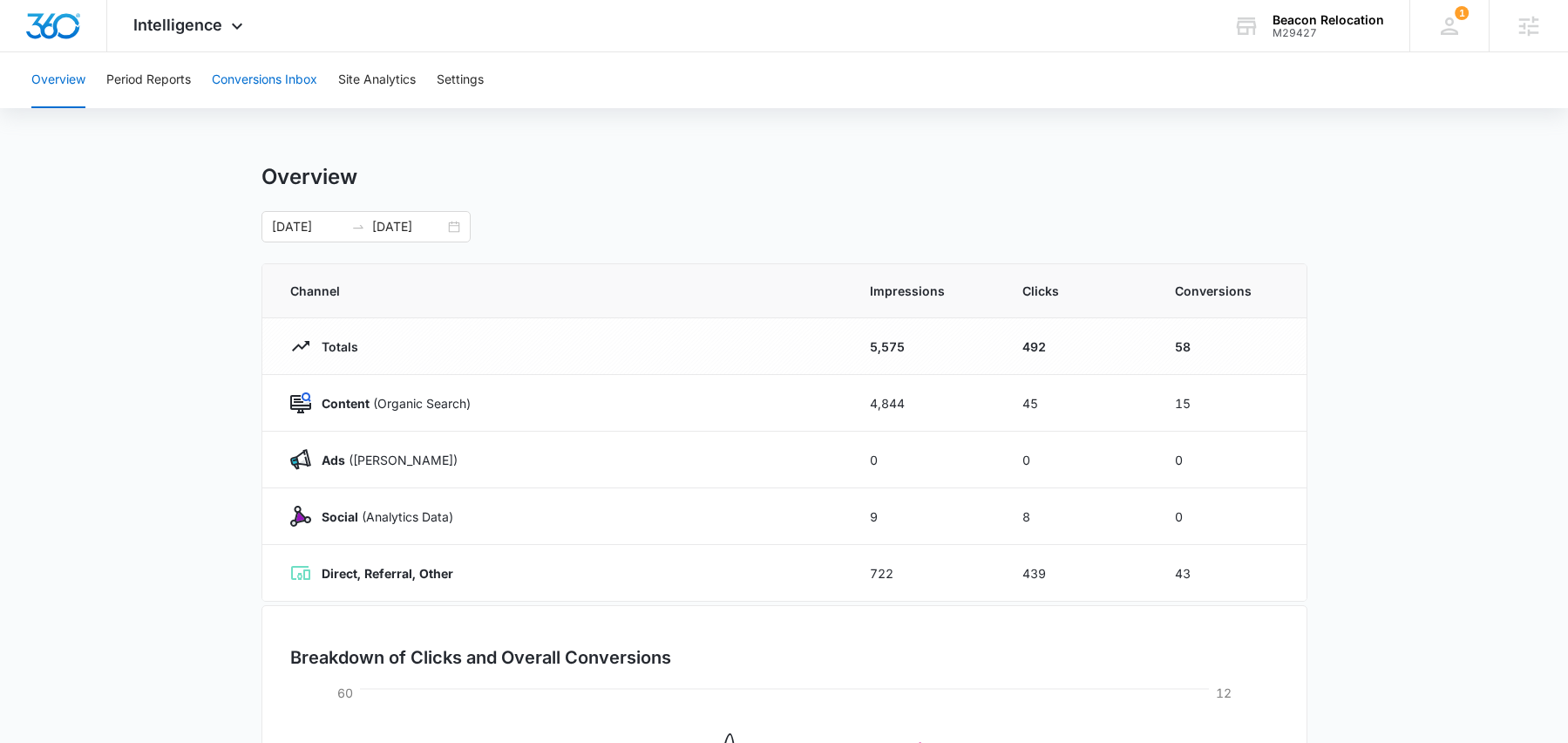
click at [267, 77] on button "Conversions Inbox" at bounding box center [264, 80] width 105 height 56
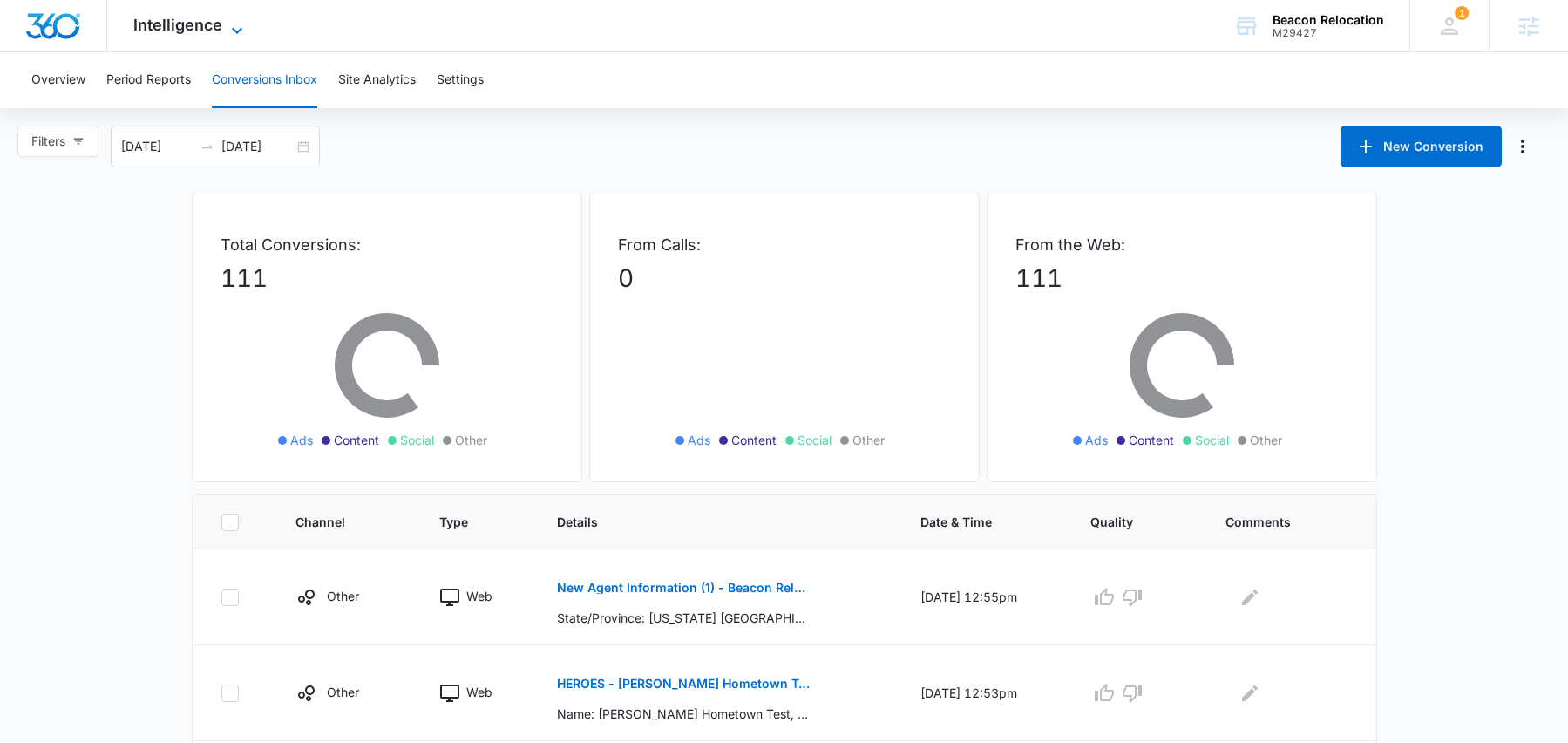
click at [181, 19] on span "Intelligence" at bounding box center [178, 25] width 88 height 19
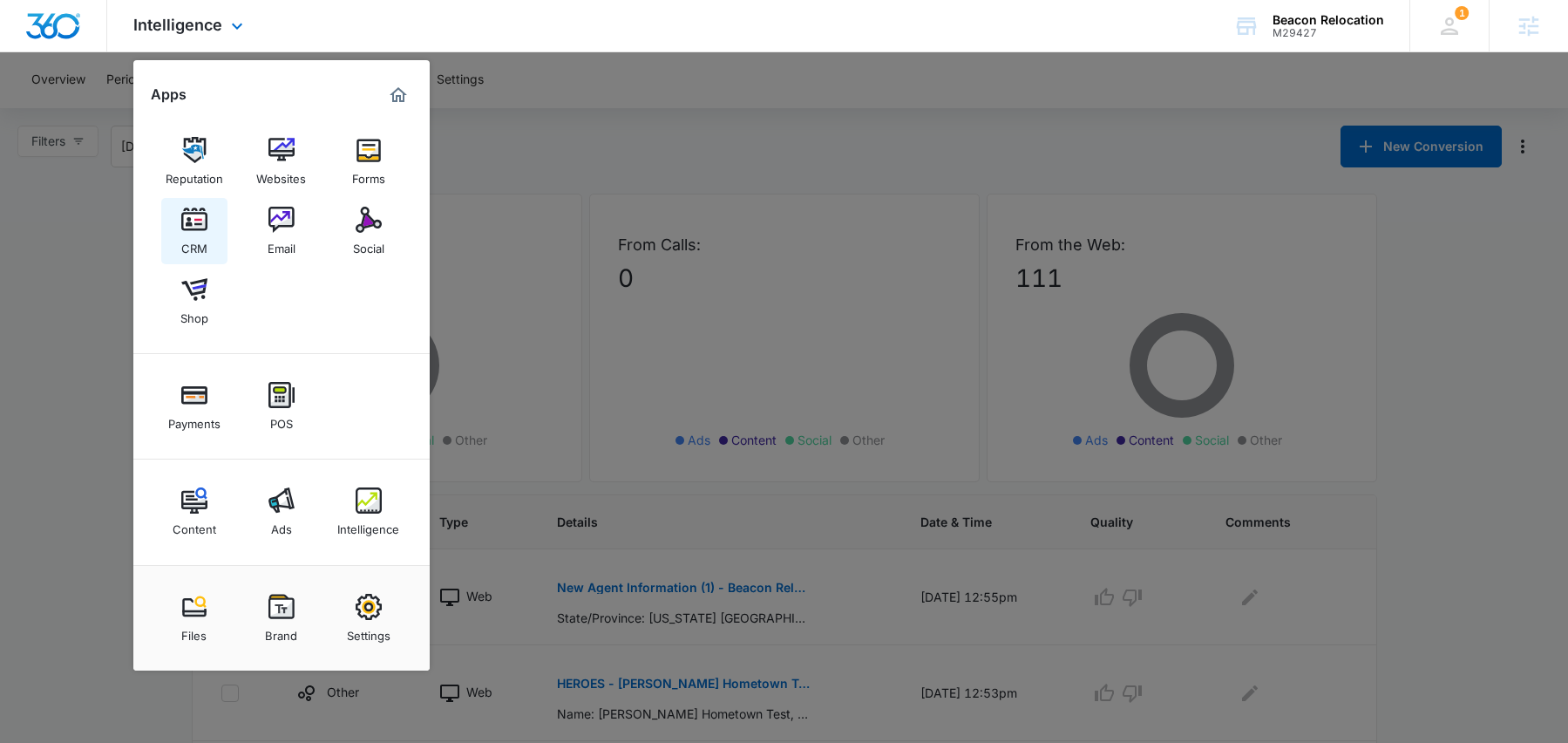
click at [190, 224] on img at bounding box center [194, 219] width 27 height 27
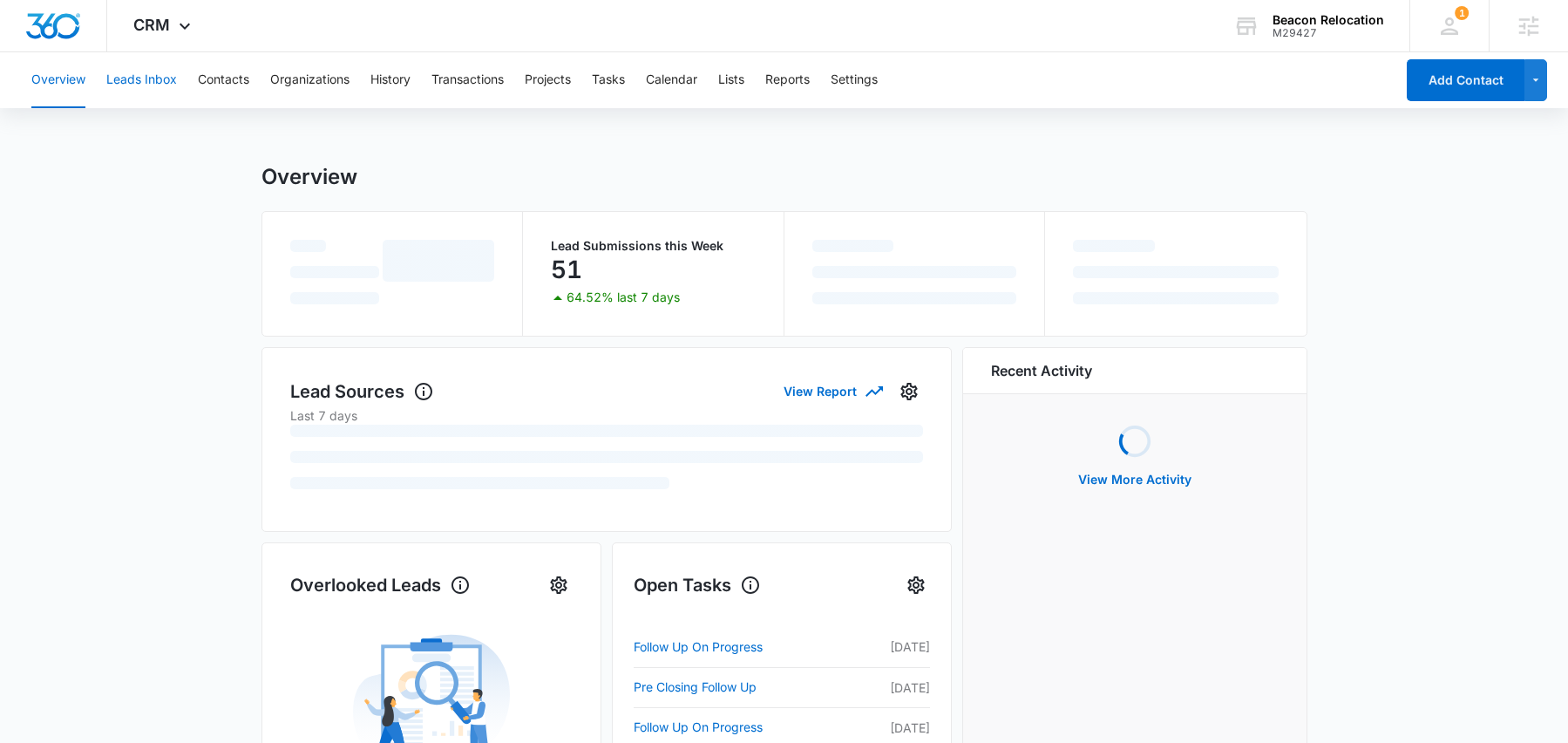
click at [150, 79] on button "Leads Inbox" at bounding box center [142, 80] width 71 height 56
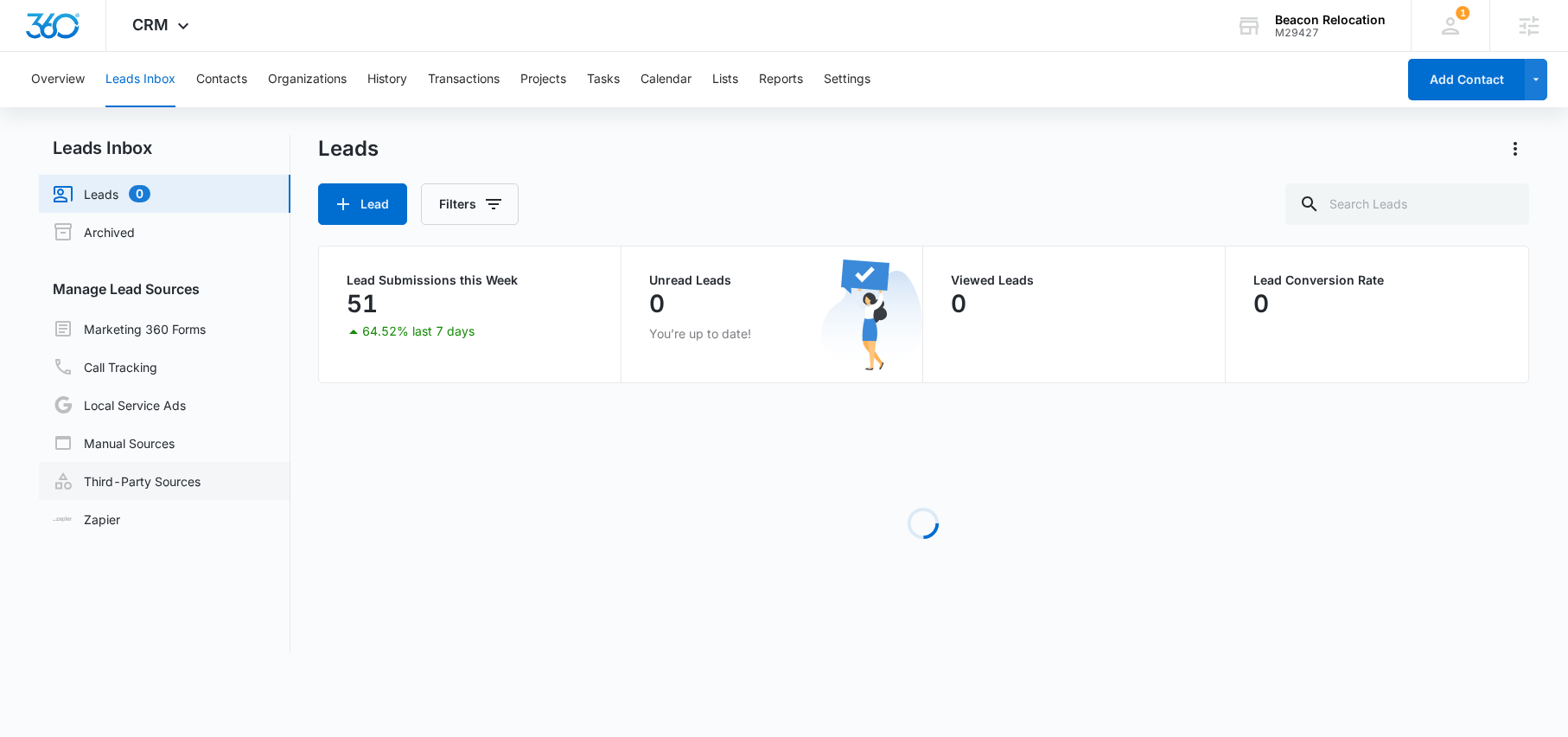
click at [153, 485] on link "Third-Party Sources" at bounding box center [127, 480] width 148 height 20
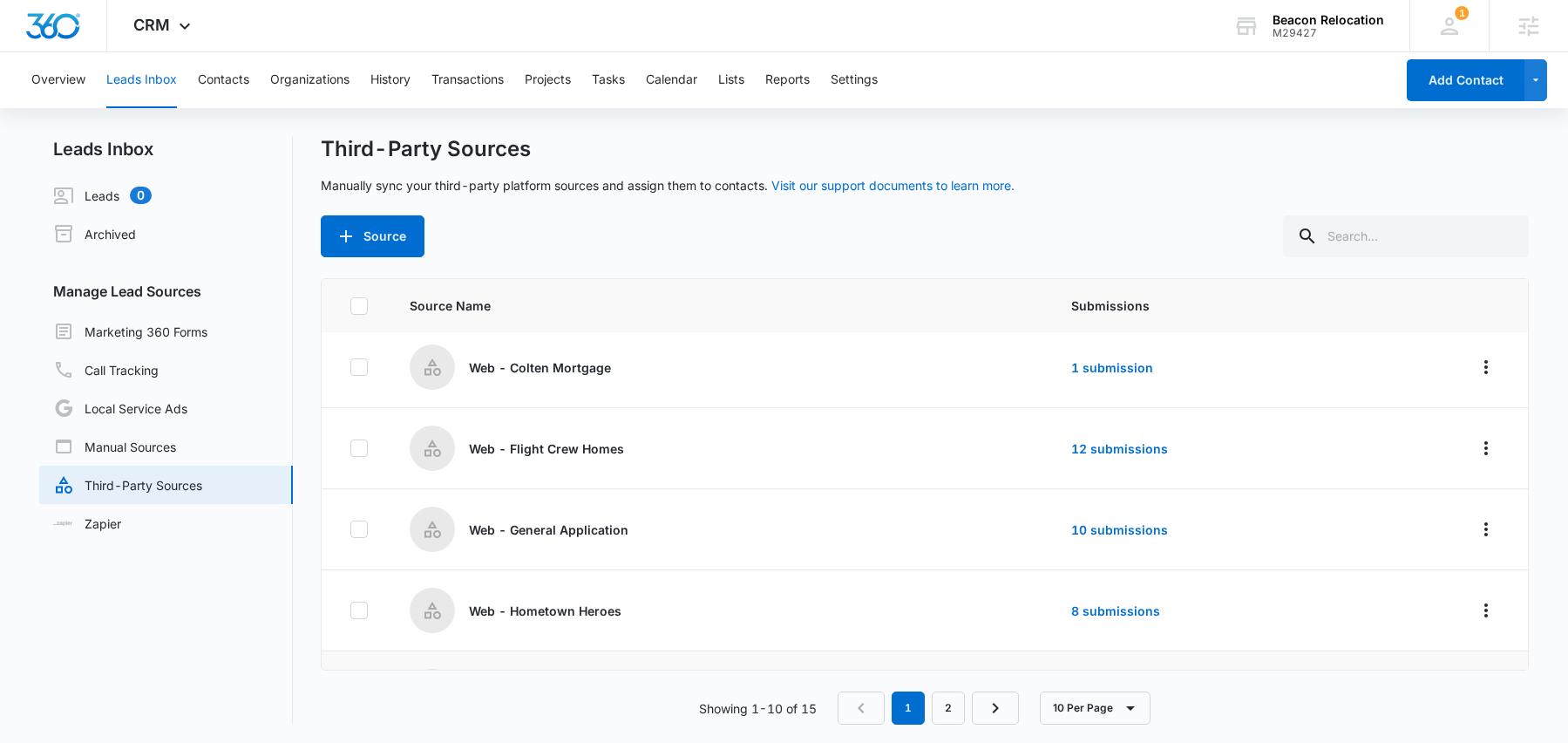
scroll to position [474, 0]
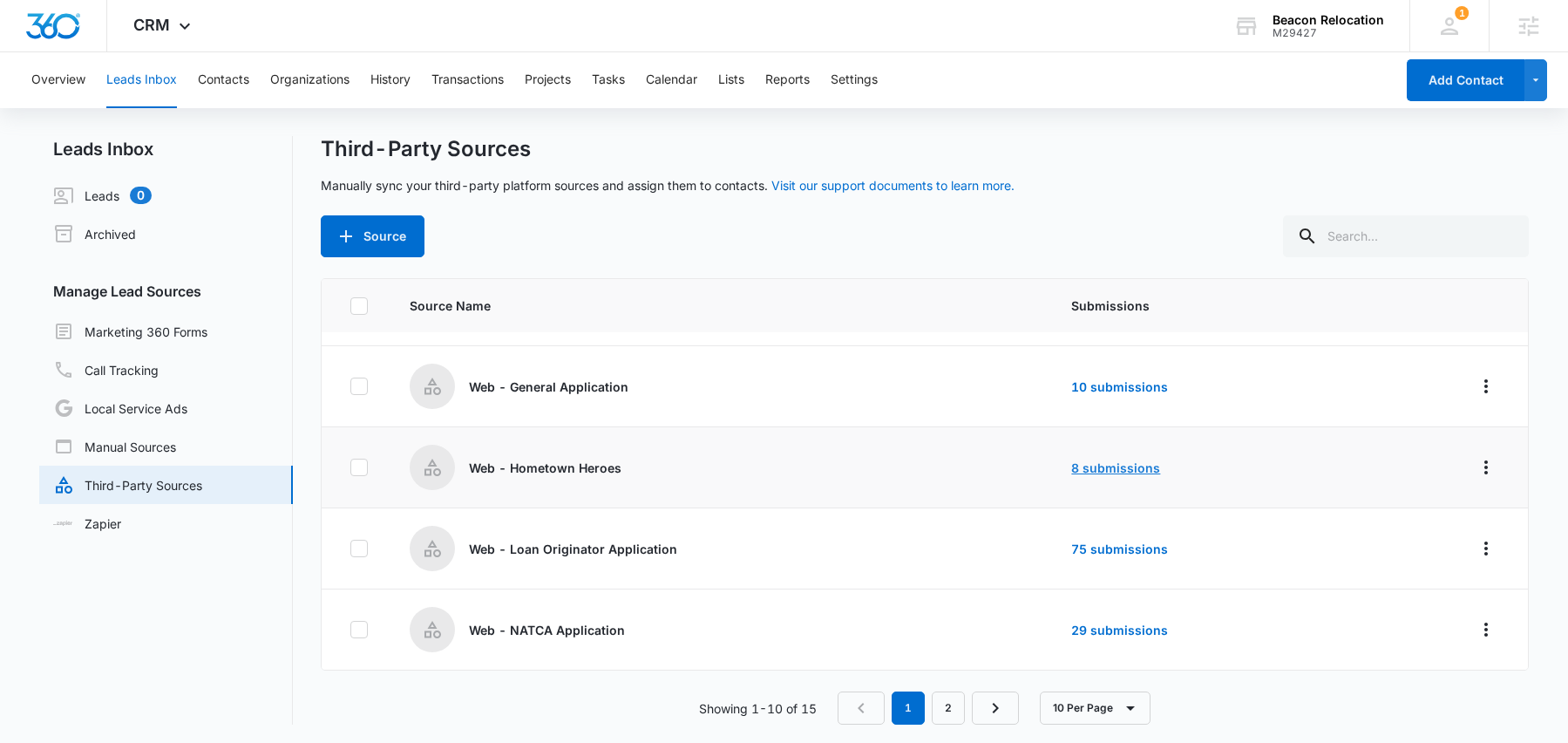
click at [1097, 465] on link "8 submissions" at bounding box center [1116, 467] width 88 height 15
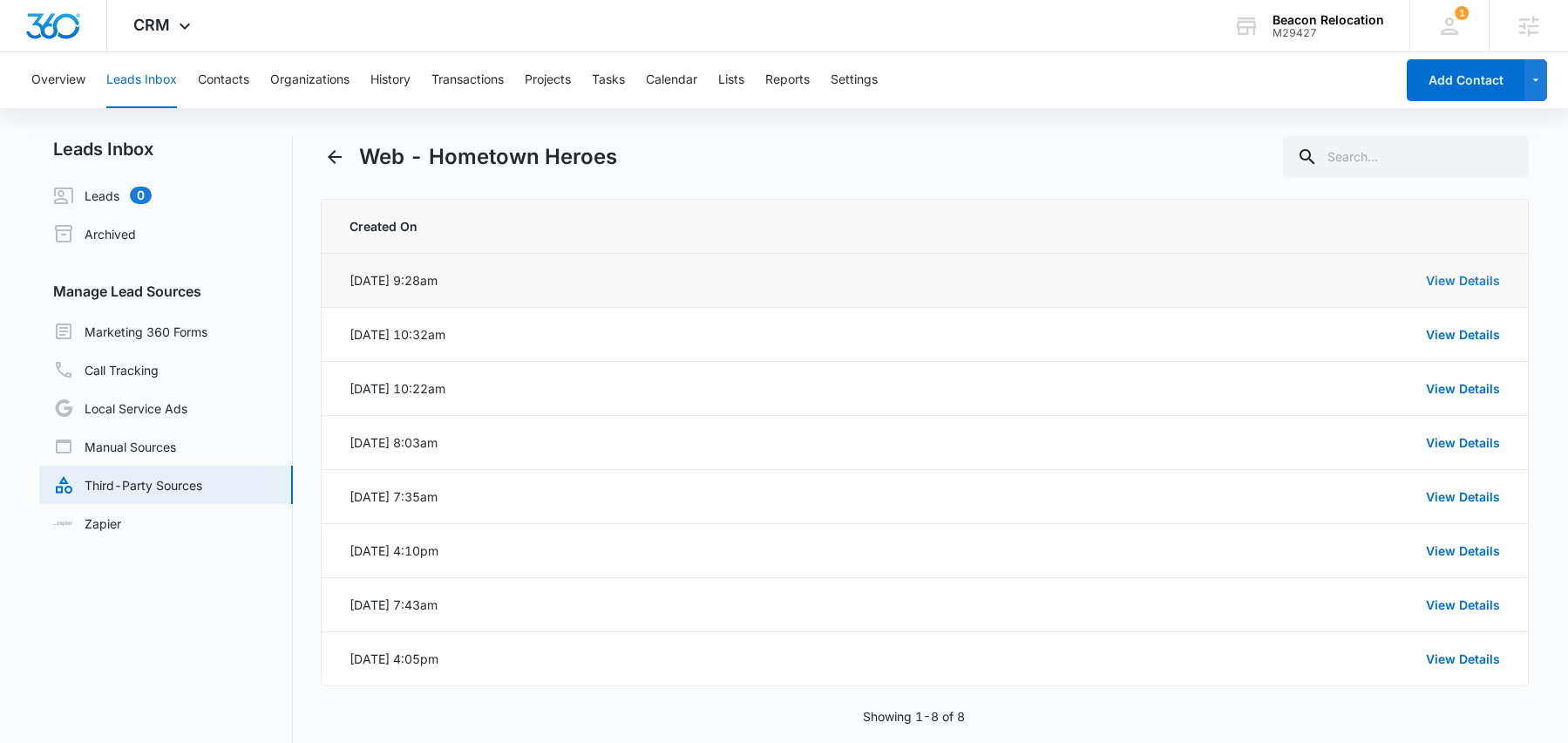
click at [1432, 283] on link "View Details" at bounding box center [1463, 280] width 74 height 15
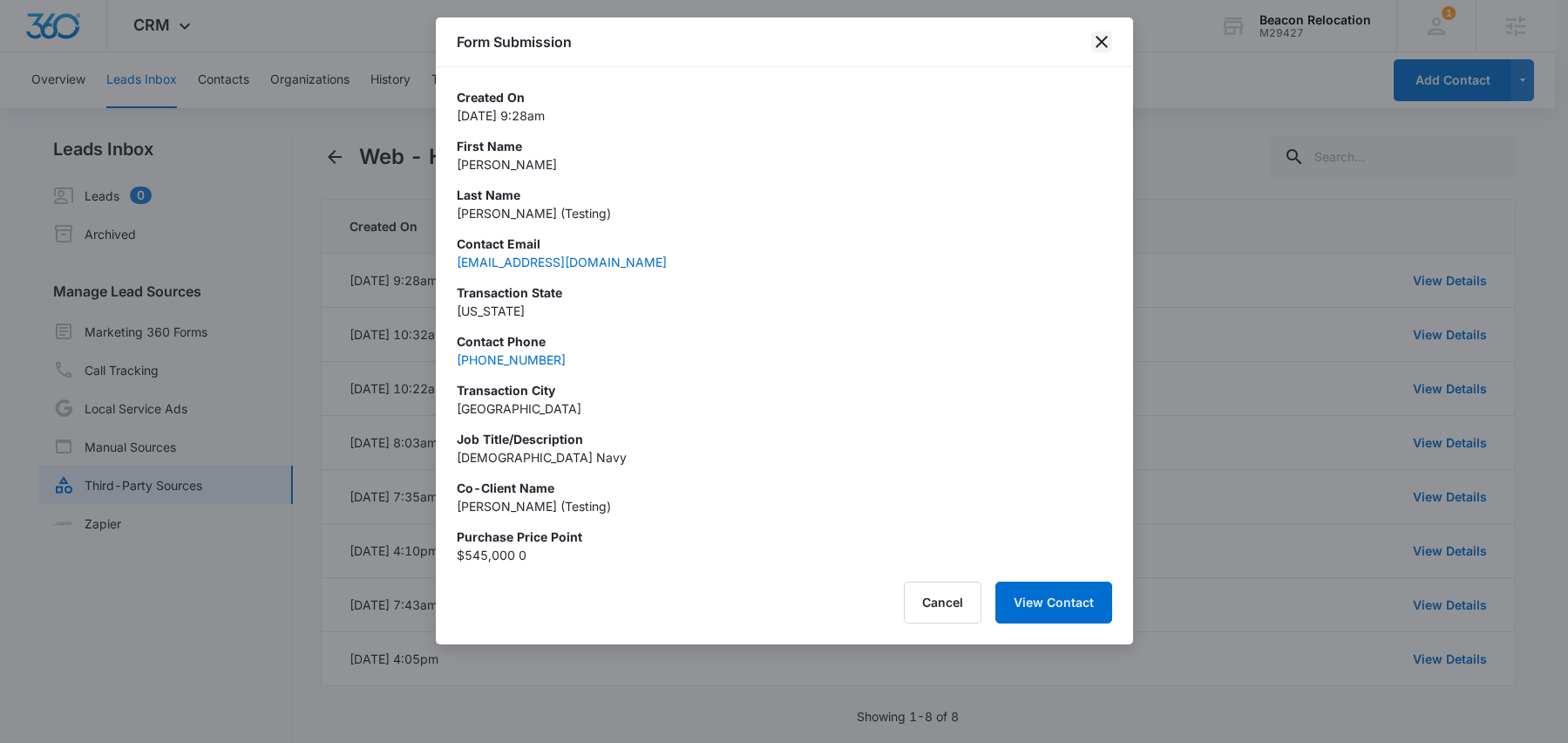
click at [1103, 39] on icon "close" at bounding box center [1102, 41] width 12 height 12
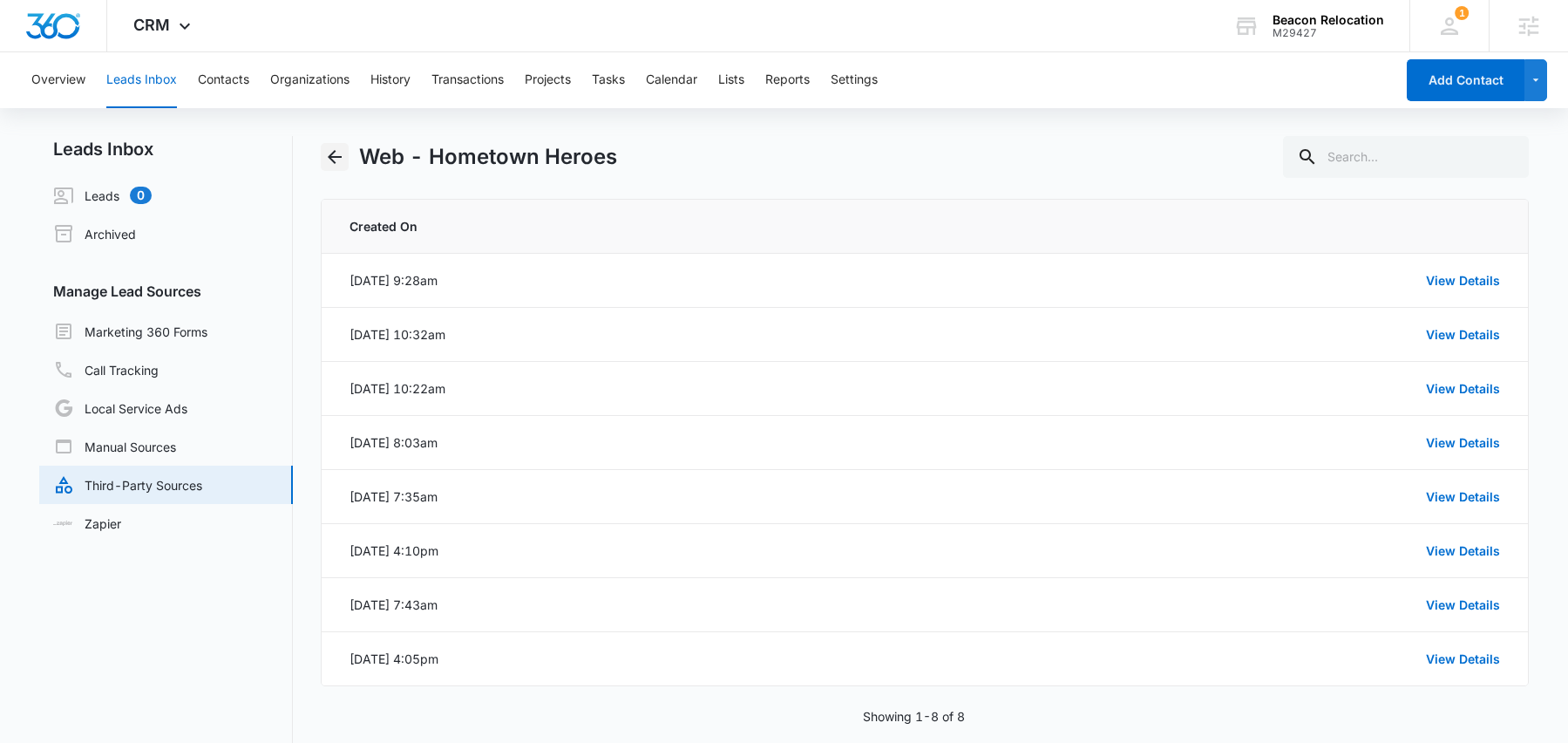
click at [327, 151] on icon "Back" at bounding box center [334, 156] width 21 height 21
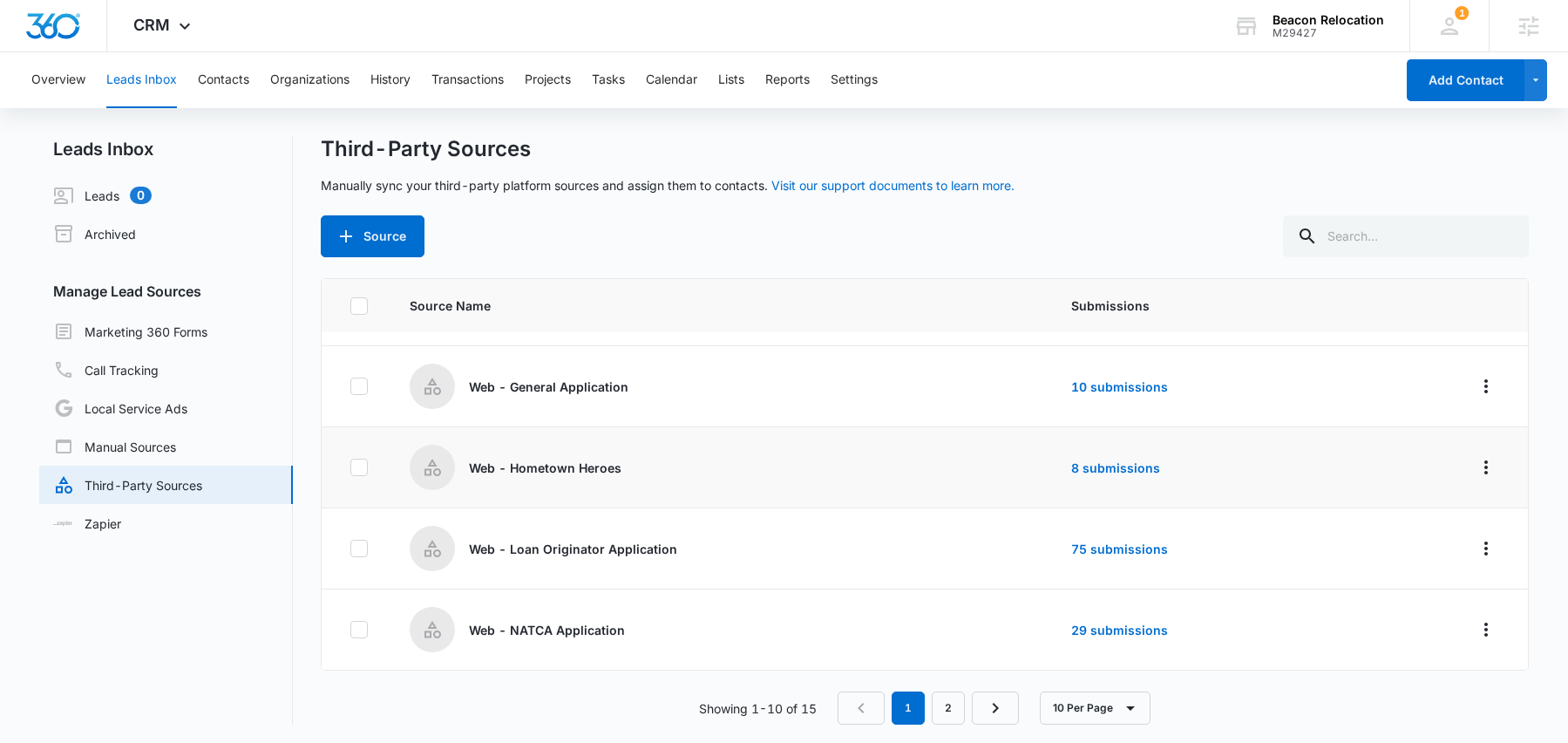
scroll to position [3, 0]
click at [1128, 465] on link "8 submissions" at bounding box center [1116, 465] width 88 height 15
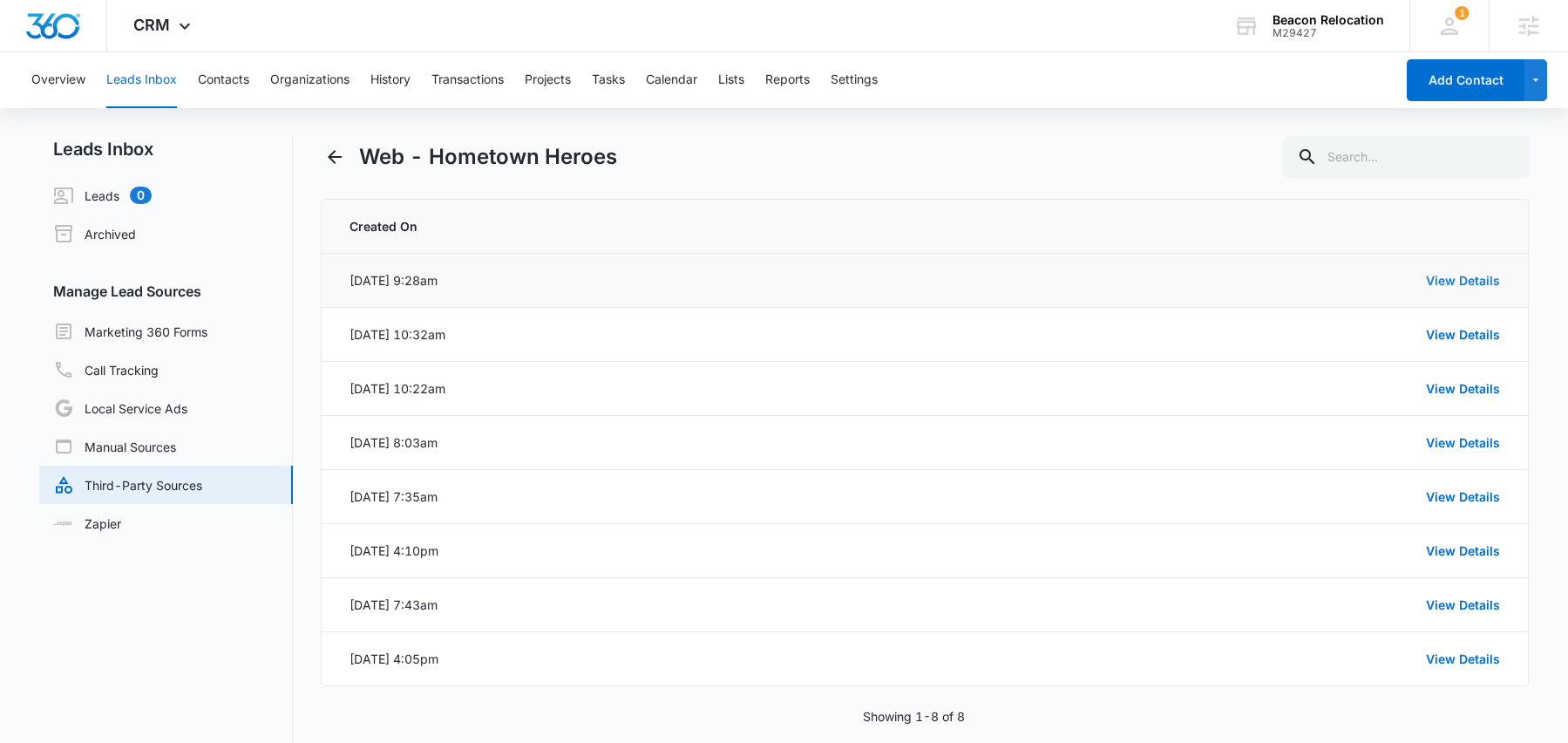
click at [1487, 281] on link "View Details" at bounding box center [1463, 280] width 74 height 15
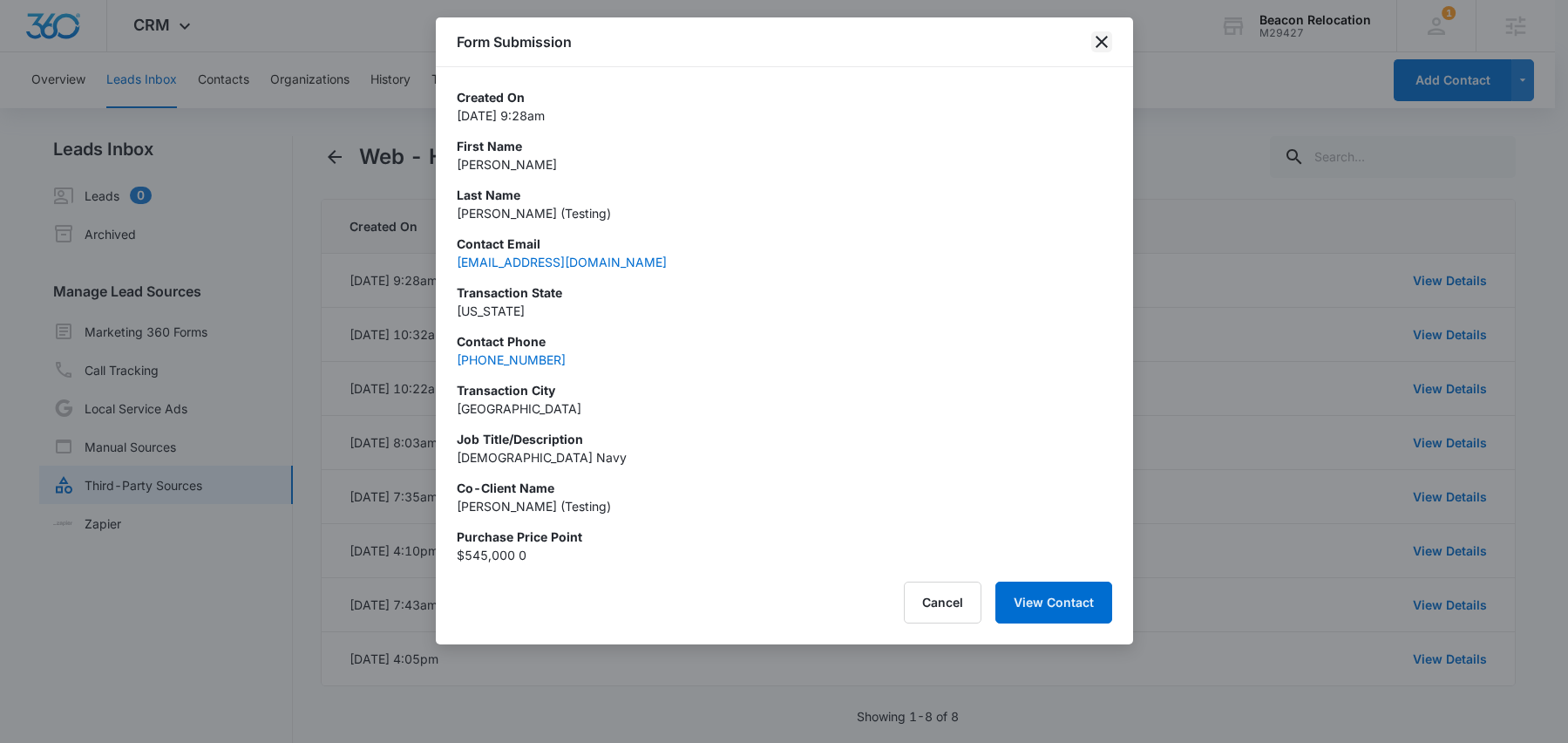
click at [1100, 42] on icon "close" at bounding box center [1102, 41] width 12 height 12
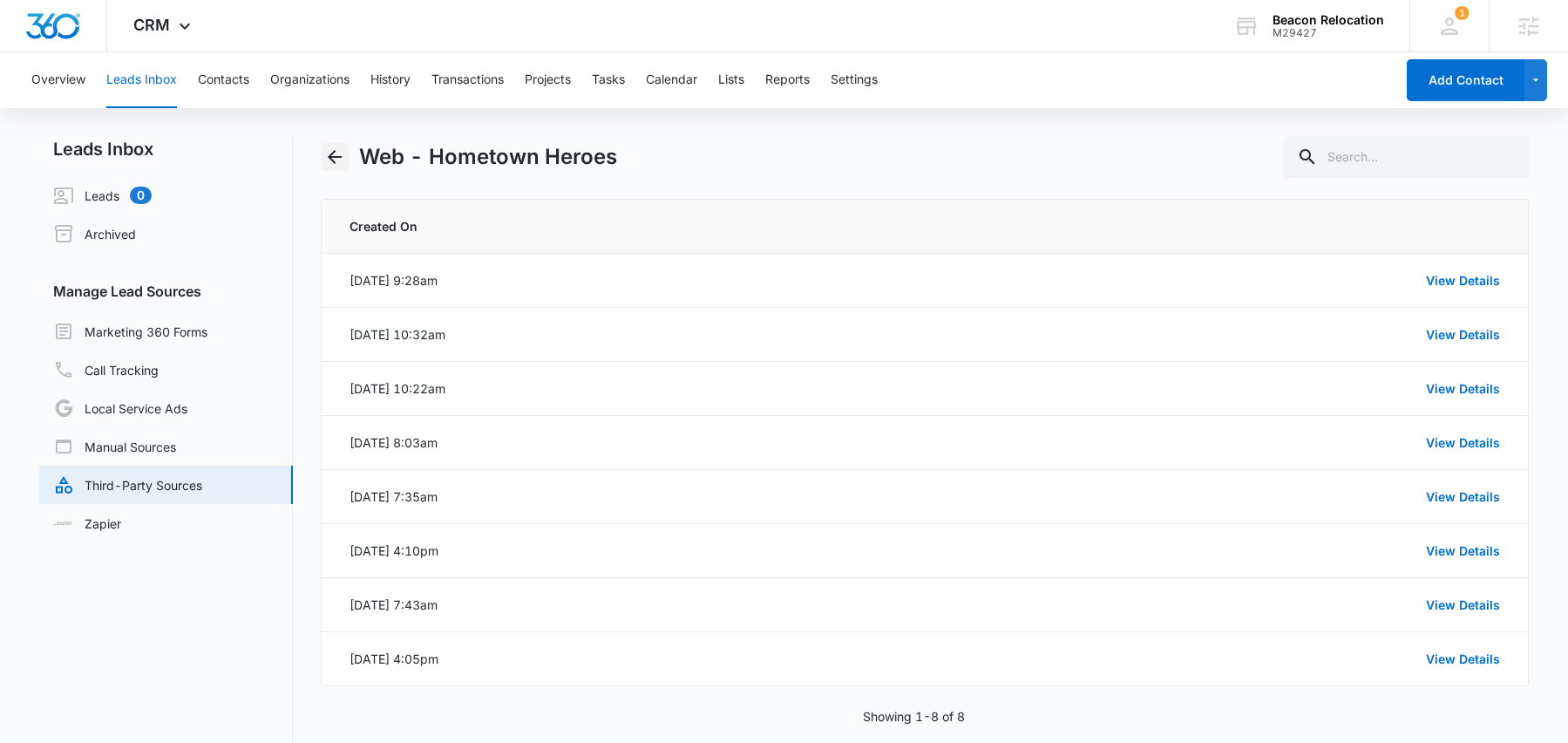
click at [336, 152] on icon "Back" at bounding box center [334, 156] width 21 height 21
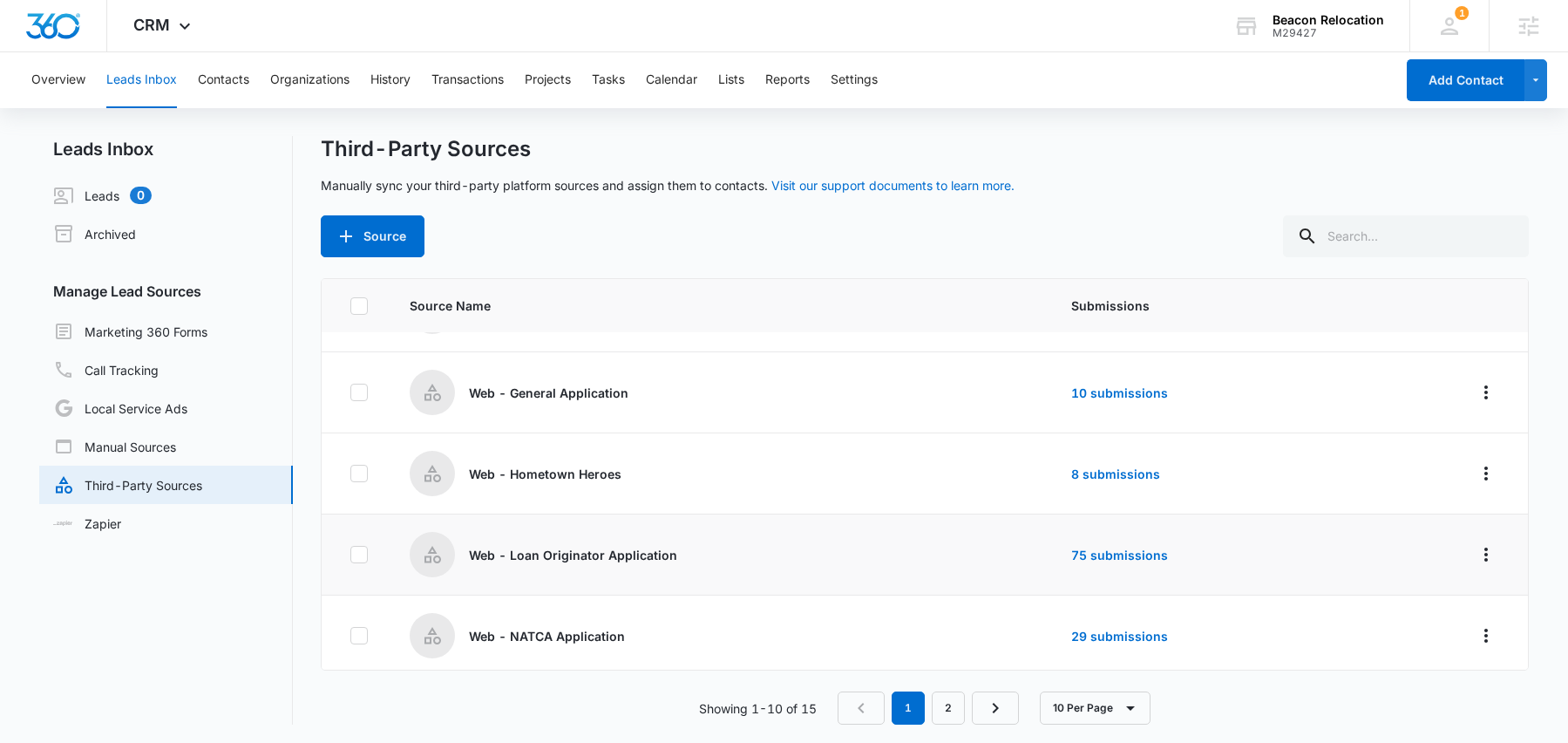
scroll to position [474, 0]
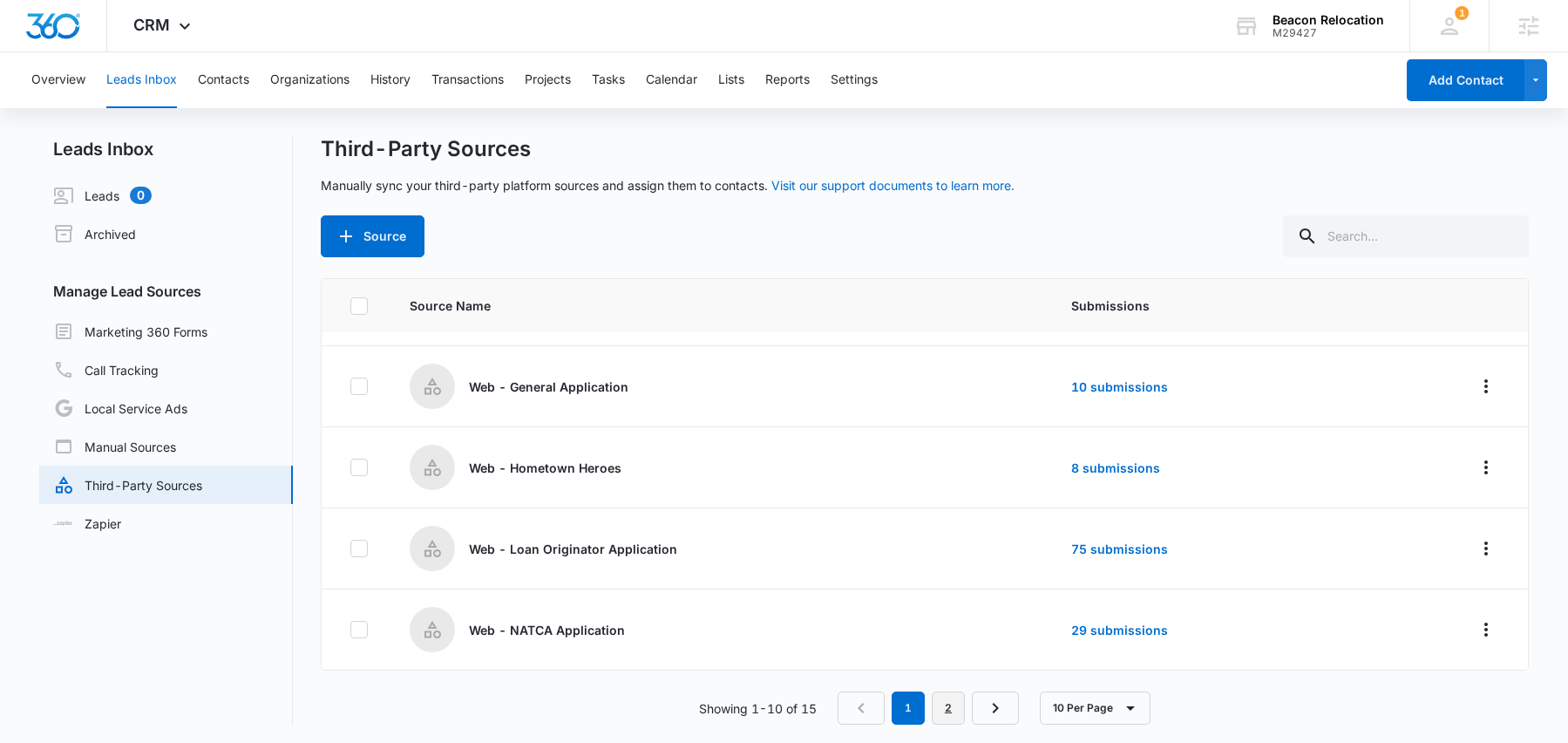
click at [958, 707] on link "2" at bounding box center [949, 708] width 33 height 33
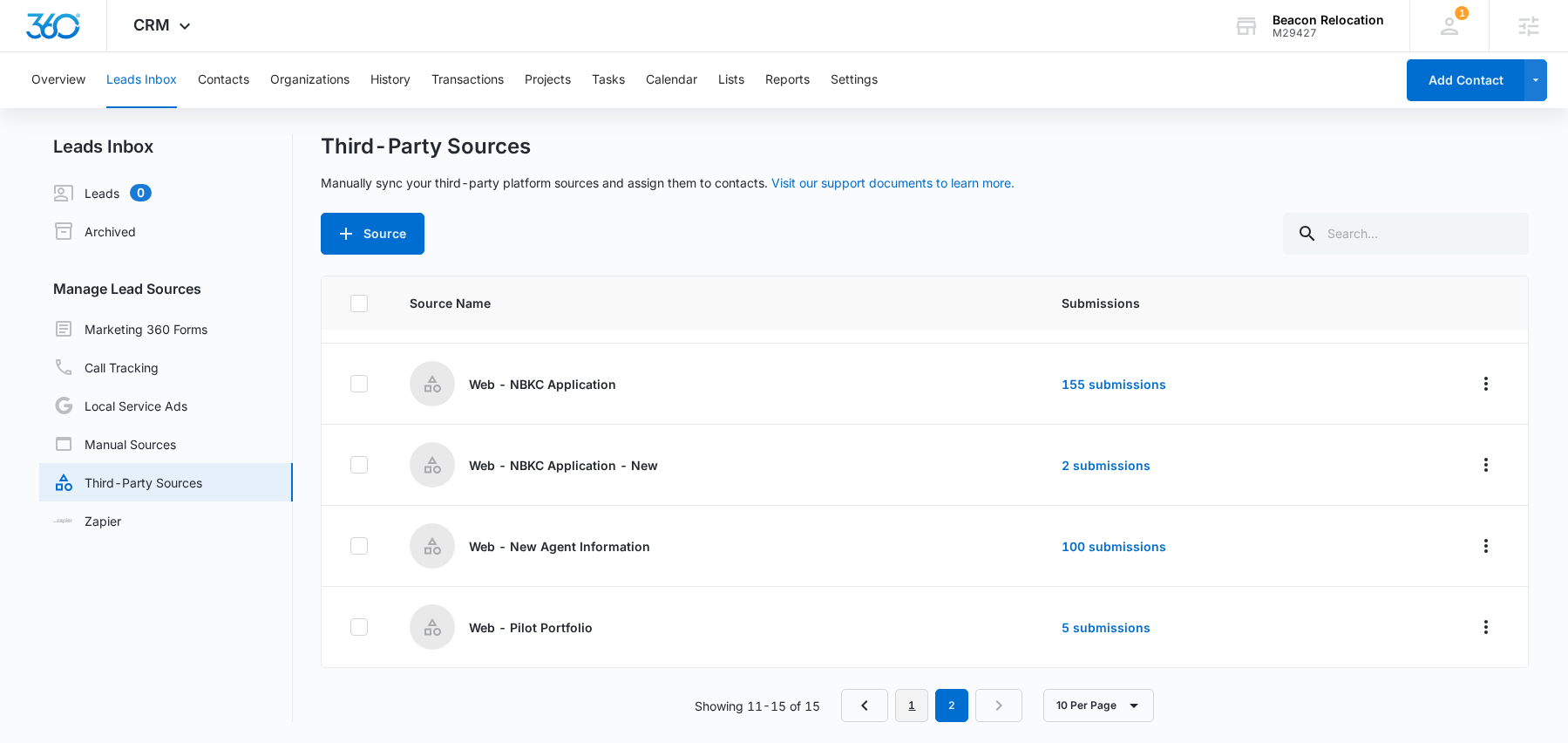
click at [912, 711] on link "1" at bounding box center [912, 706] width 33 height 33
click at [1075, 466] on link "8 submissions" at bounding box center [1116, 465] width 88 height 15
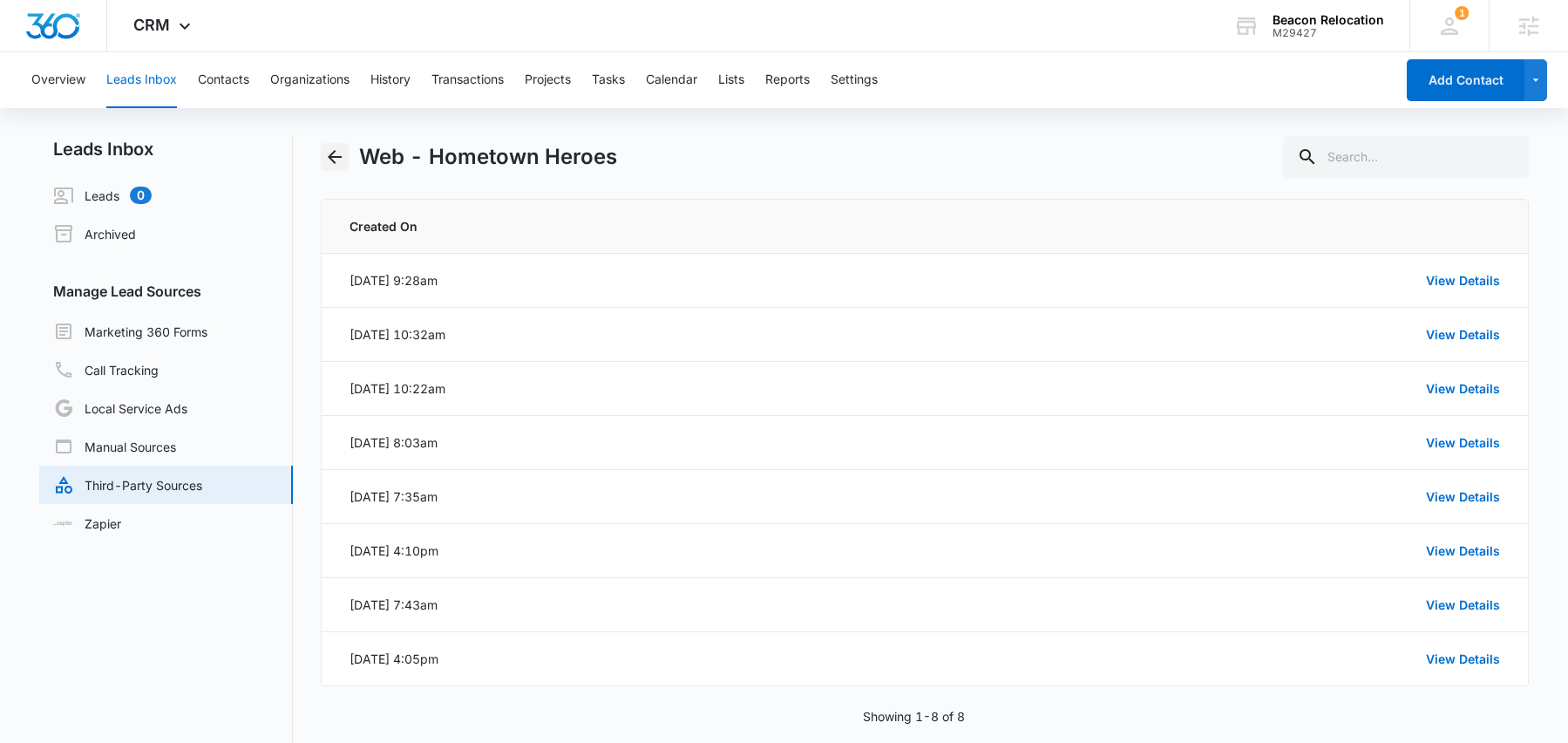
click at [328, 161] on icon "Back" at bounding box center [334, 156] width 21 height 21
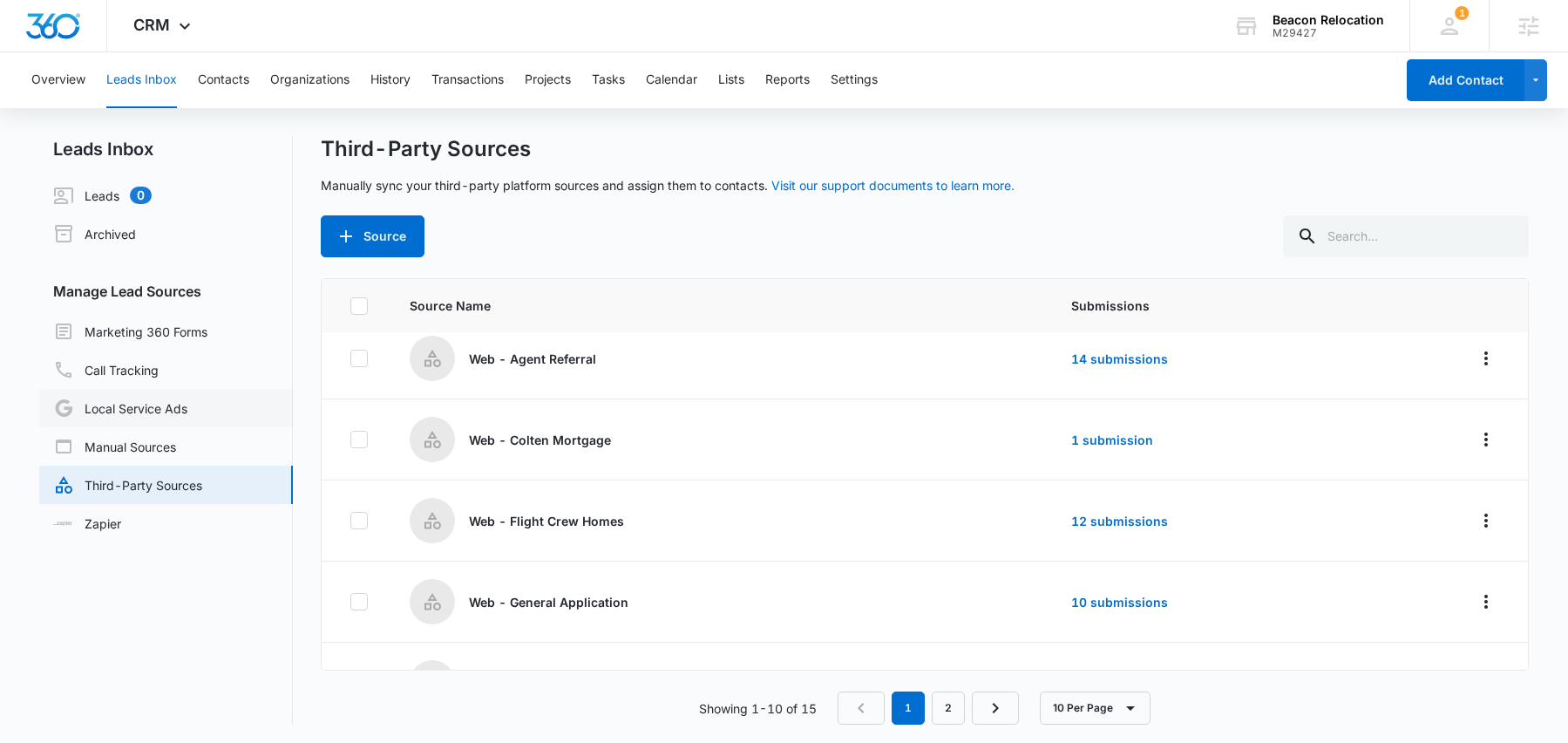
scroll to position [258, 0]
